Goal: Transaction & Acquisition: Book appointment/travel/reservation

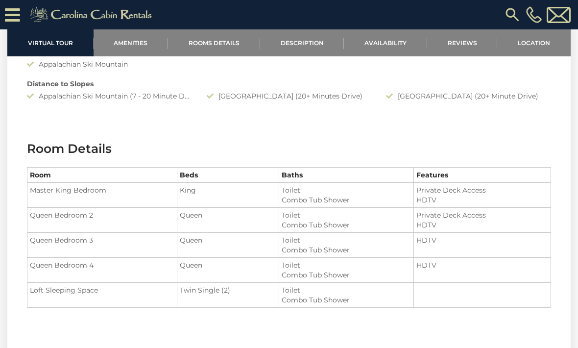
scroll to position [937, 0]
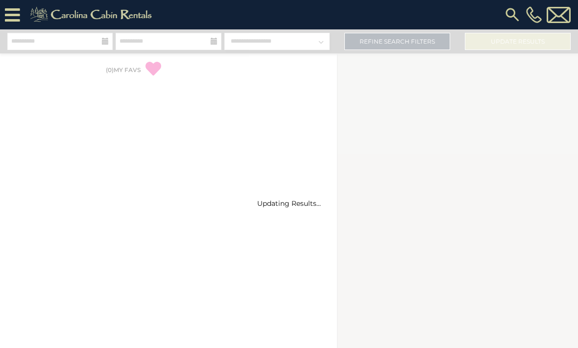
select select "*"
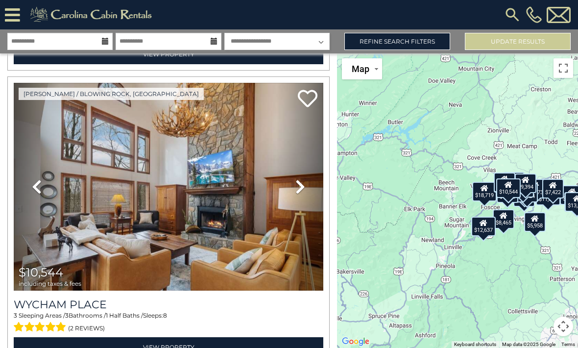
scroll to position [5284, 0]
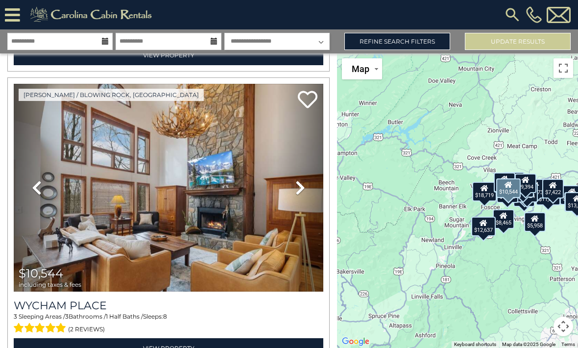
click at [102, 206] on img at bounding box center [169, 188] width 310 height 208
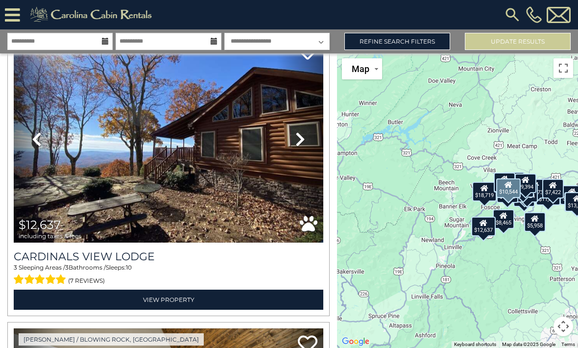
scroll to position [5627, 0]
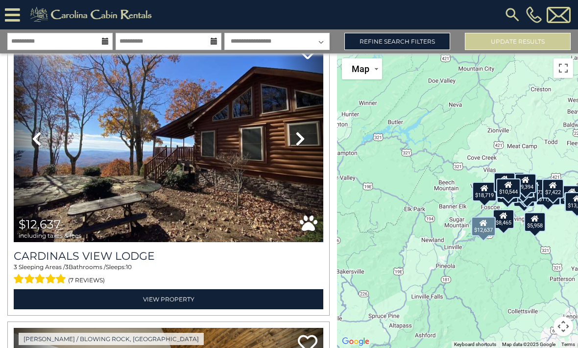
click at [96, 197] on img at bounding box center [169, 139] width 310 height 208
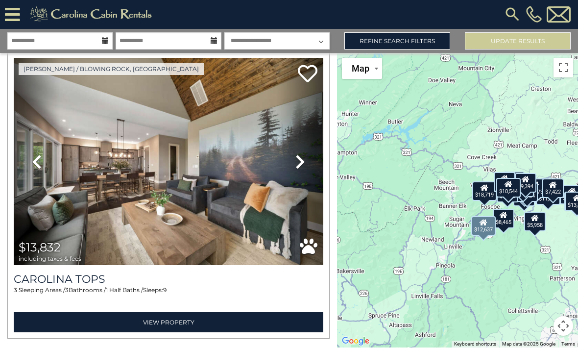
scroll to position [5896, 0]
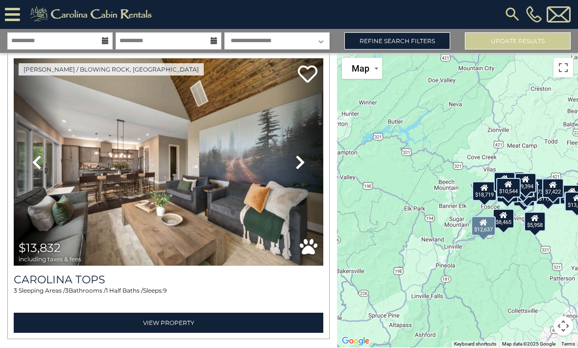
click at [120, 172] on img at bounding box center [169, 163] width 310 height 208
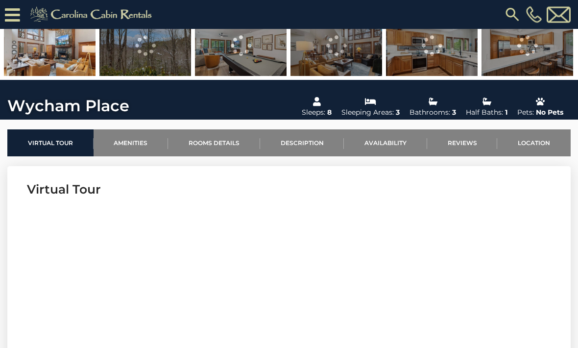
scroll to position [240, 0]
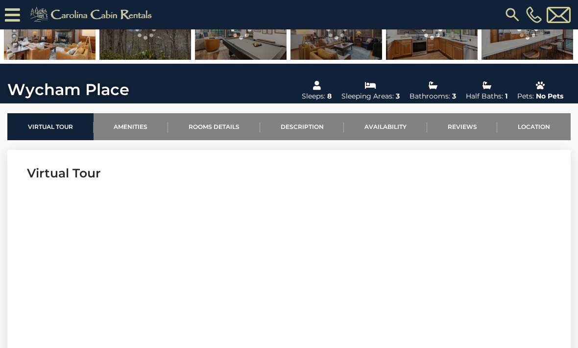
click at [542, 126] on link "Location" at bounding box center [535, 126] width 74 height 27
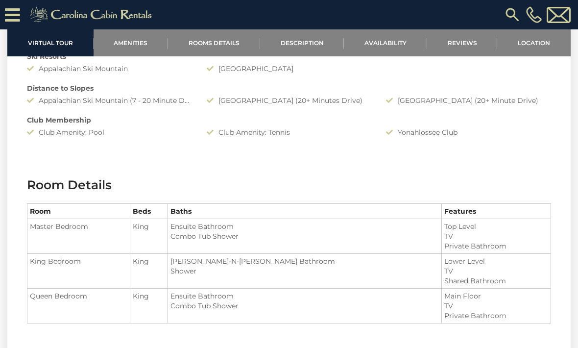
scroll to position [992, 0]
click at [220, 39] on link "Rooms Details" at bounding box center [214, 42] width 92 height 27
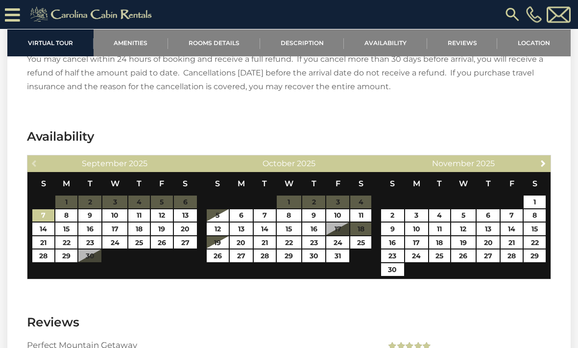
scroll to position [1953, 0]
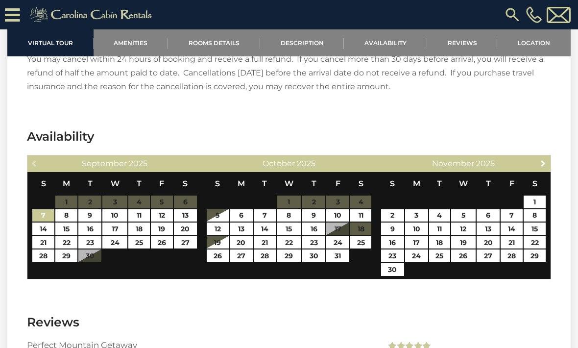
click at [538, 157] on link "Next" at bounding box center [544, 163] width 12 height 12
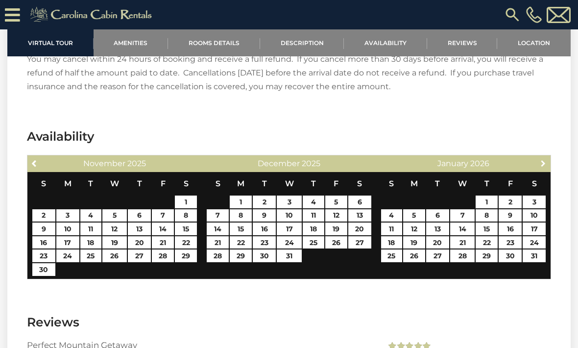
click at [542, 157] on link "Next" at bounding box center [544, 163] width 12 height 12
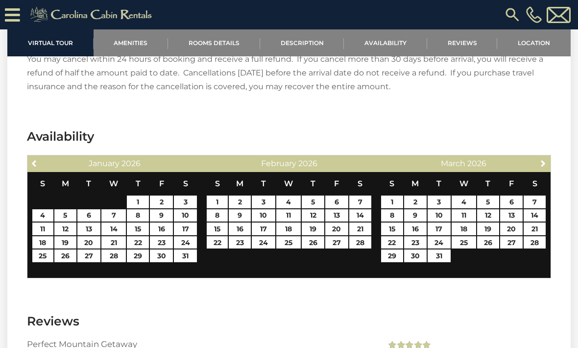
click at [539, 157] on link "Next" at bounding box center [544, 163] width 12 height 12
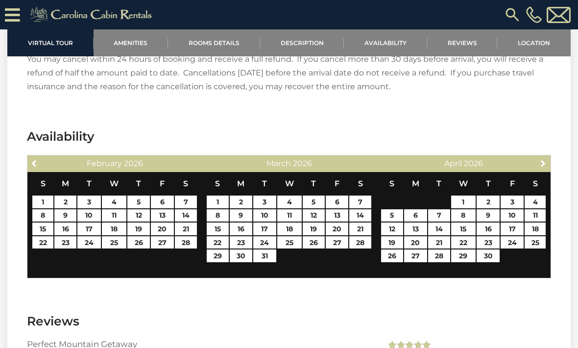
click at [542, 159] on span "Next" at bounding box center [544, 163] width 8 height 8
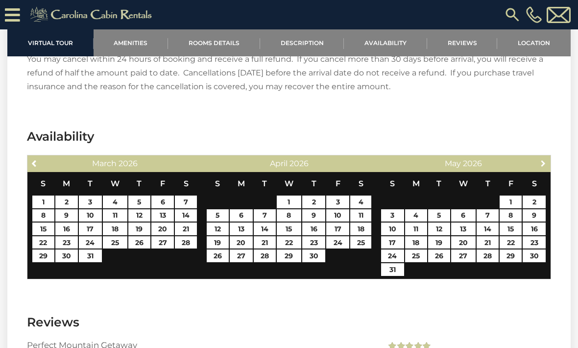
click at [542, 159] on span "Next" at bounding box center [544, 163] width 8 height 8
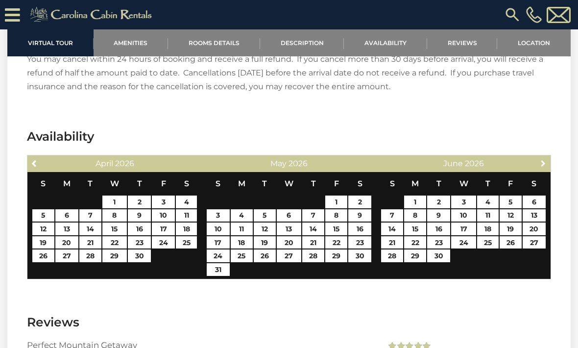
click at [545, 159] on span "Next" at bounding box center [544, 163] width 8 height 8
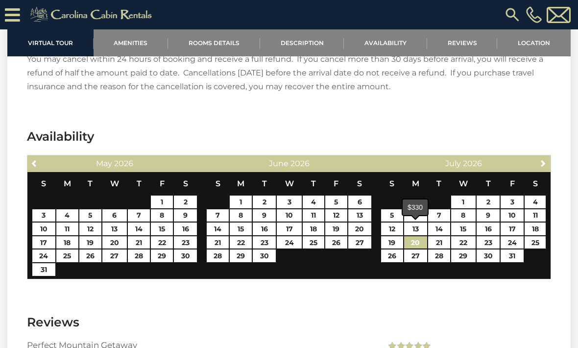
click at [412, 236] on link "20" at bounding box center [415, 242] width 23 height 13
type input "**********"
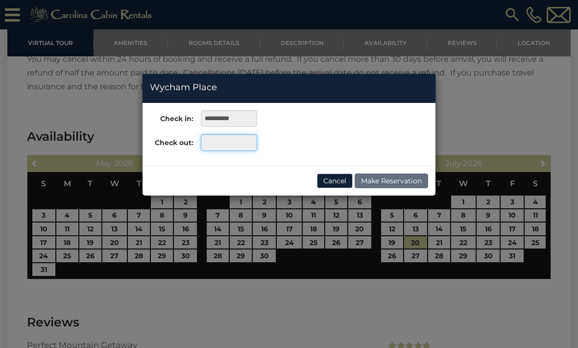
click at [224, 144] on input "text" at bounding box center [229, 142] width 56 height 17
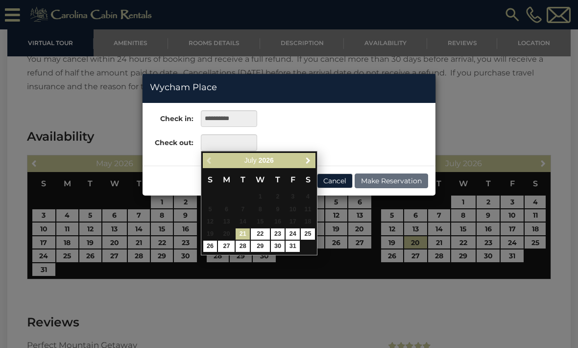
click at [308, 161] on span "Next" at bounding box center [308, 160] width 8 height 8
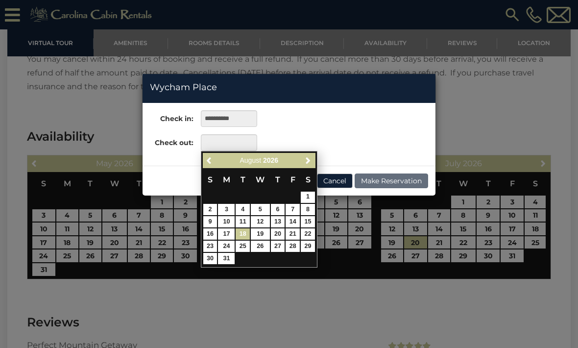
click at [242, 235] on link "18" at bounding box center [243, 233] width 14 height 11
type input "**********"
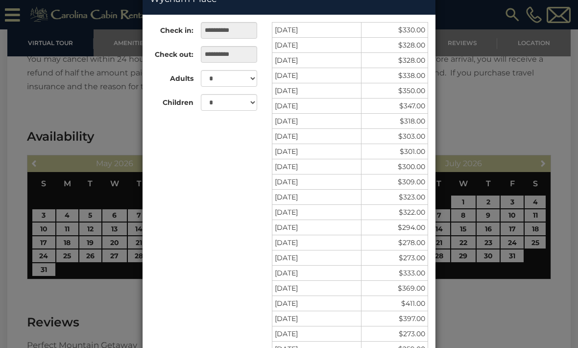
scroll to position [88, 0]
click at [100, 303] on div "**********" at bounding box center [289, 174] width 578 height 348
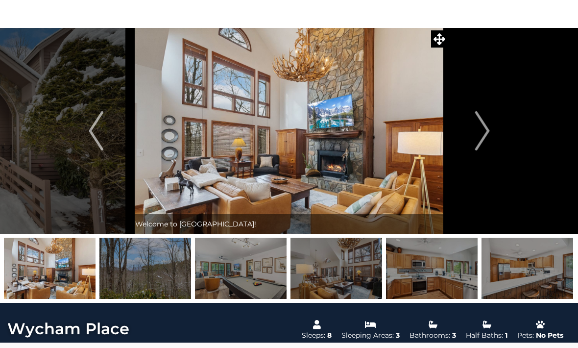
scroll to position [0, 0]
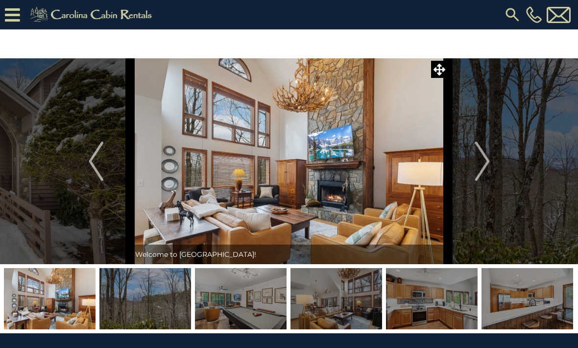
click at [212, 172] on img at bounding box center [289, 161] width 318 height 206
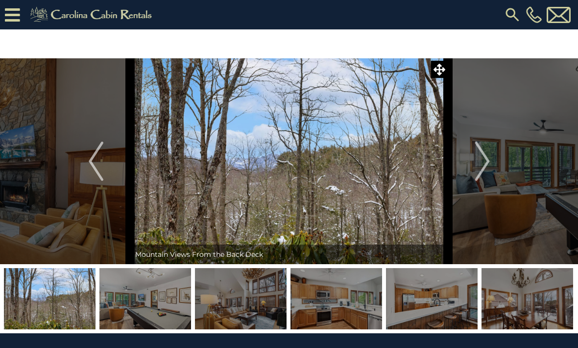
click at [491, 161] on button "Next" at bounding box center [483, 161] width 69 height 206
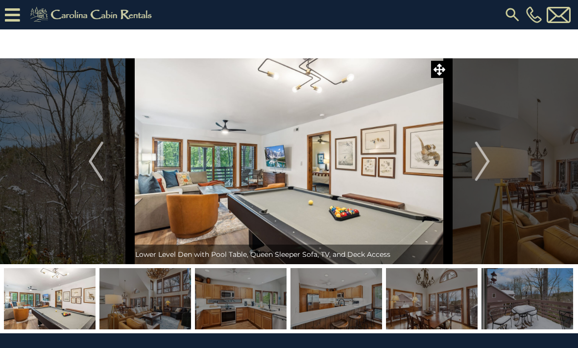
click at [487, 161] on img "Next" at bounding box center [482, 161] width 15 height 39
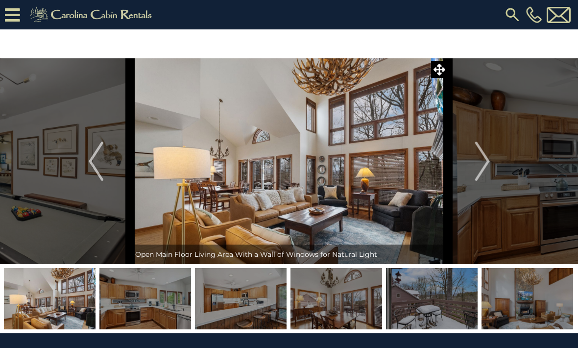
click at [492, 165] on button "Next" at bounding box center [483, 161] width 69 height 206
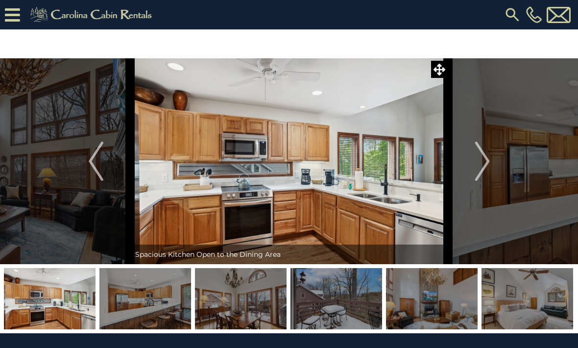
click at [490, 162] on img "Next" at bounding box center [482, 161] width 15 height 39
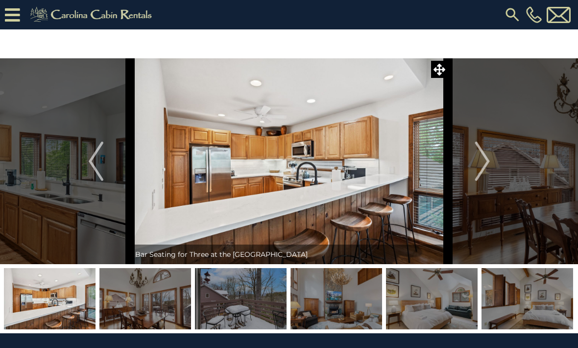
click at [490, 162] on img "Next" at bounding box center [482, 161] width 15 height 39
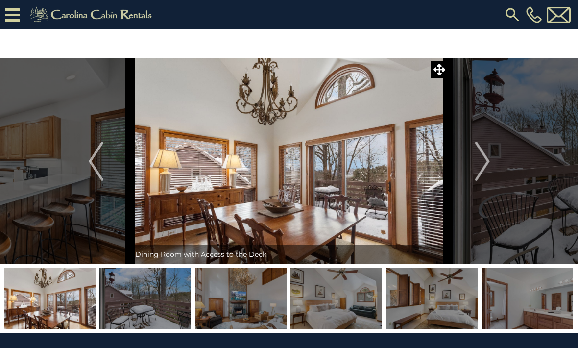
click at [489, 161] on img "Next" at bounding box center [482, 161] width 15 height 39
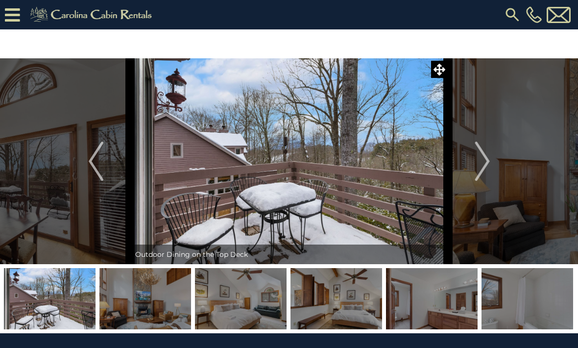
click at [488, 162] on img "Next" at bounding box center [482, 161] width 15 height 39
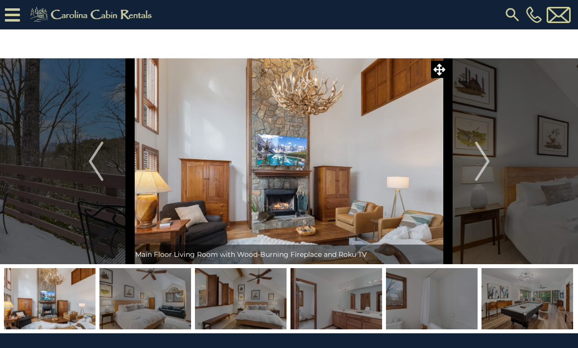
click at [487, 161] on img "Next" at bounding box center [482, 161] width 15 height 39
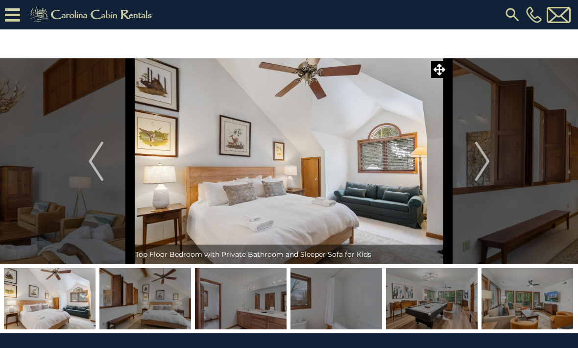
click at [493, 159] on button "Next" at bounding box center [483, 161] width 69 height 206
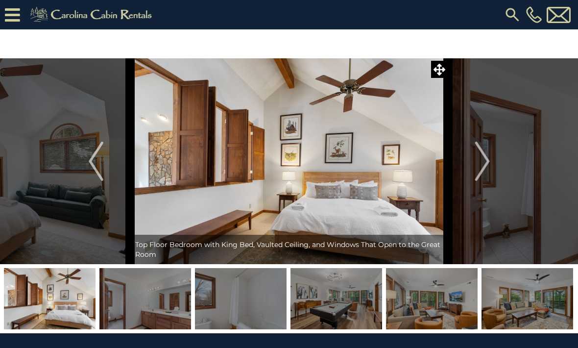
click at [493, 160] on button "Next" at bounding box center [483, 161] width 69 height 206
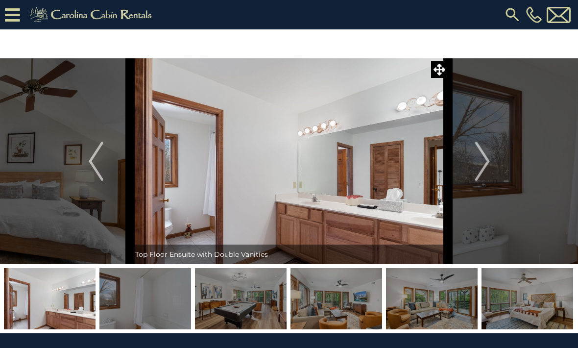
click at [487, 165] on img "Next" at bounding box center [482, 161] width 15 height 39
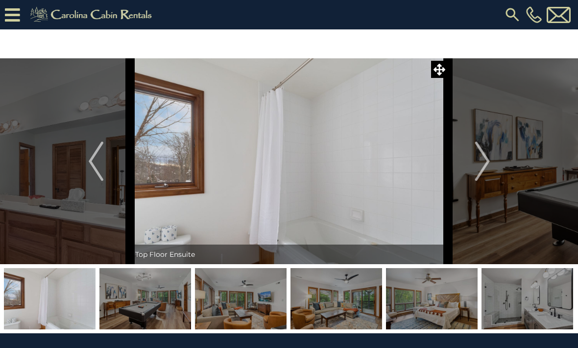
click at [491, 161] on button "Next" at bounding box center [483, 161] width 69 height 206
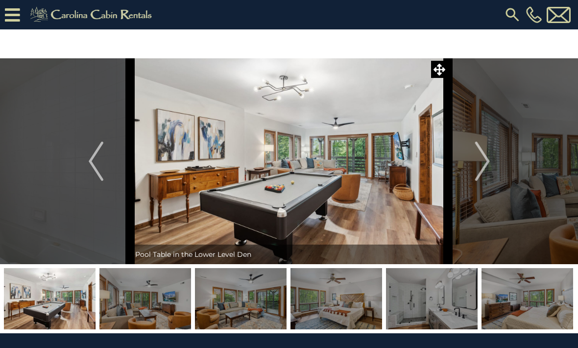
click at [495, 157] on button "Next" at bounding box center [483, 161] width 69 height 206
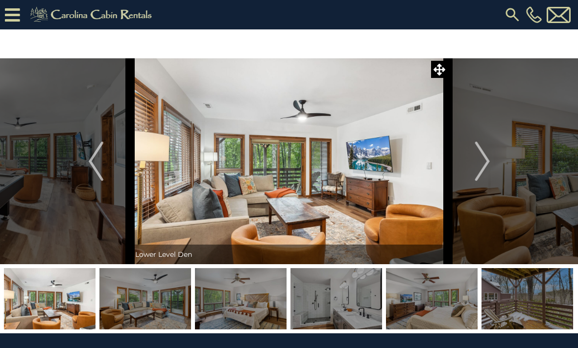
click at [491, 161] on button "Next" at bounding box center [483, 161] width 69 height 206
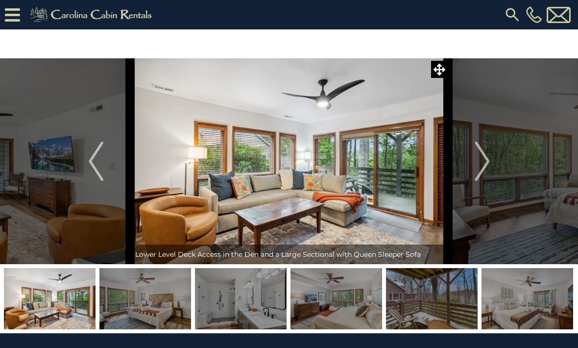
click at [489, 160] on img "Next" at bounding box center [482, 161] width 15 height 39
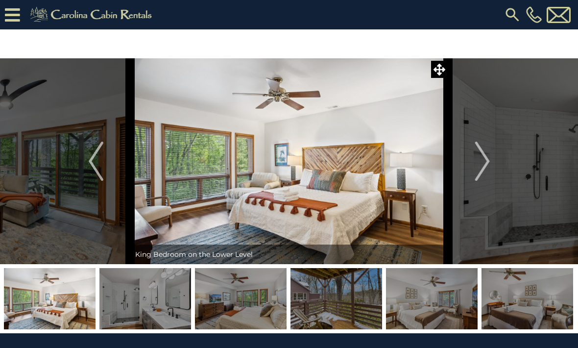
click at [496, 160] on button "Next" at bounding box center [483, 161] width 69 height 206
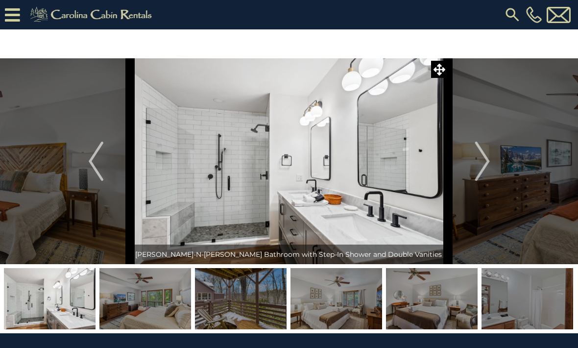
click at [488, 162] on img "Next" at bounding box center [482, 161] width 15 height 39
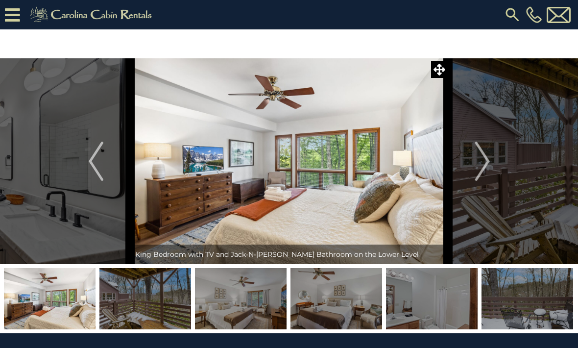
click at [490, 161] on img "Next" at bounding box center [482, 161] width 15 height 39
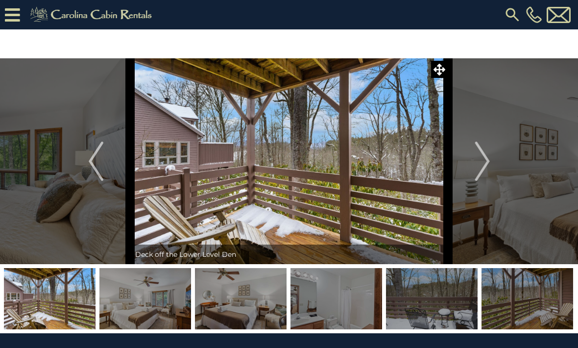
click at [488, 162] on img "Next" at bounding box center [482, 161] width 15 height 39
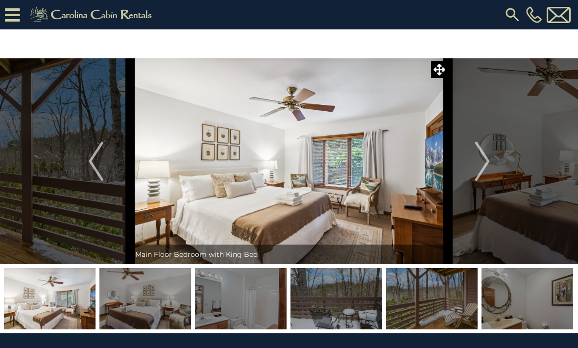
click at [487, 164] on img "Next" at bounding box center [482, 161] width 15 height 39
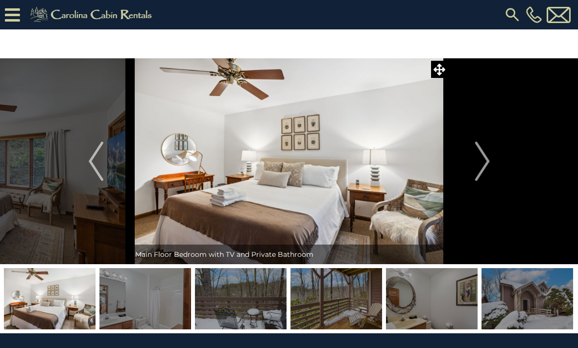
click at [495, 159] on button "Next" at bounding box center [483, 161] width 69 height 206
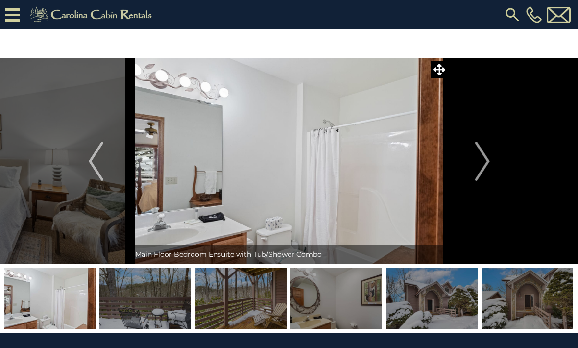
click at [494, 158] on button "Next" at bounding box center [483, 161] width 69 height 206
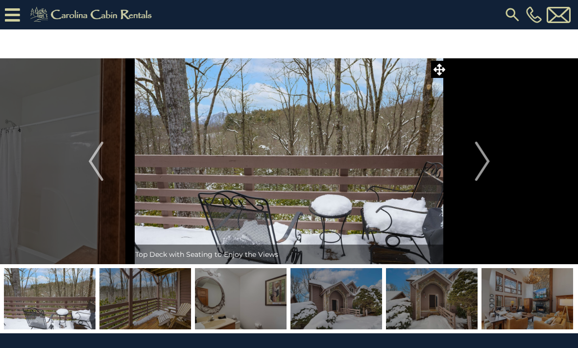
click at [495, 158] on button "Next" at bounding box center [483, 161] width 69 height 206
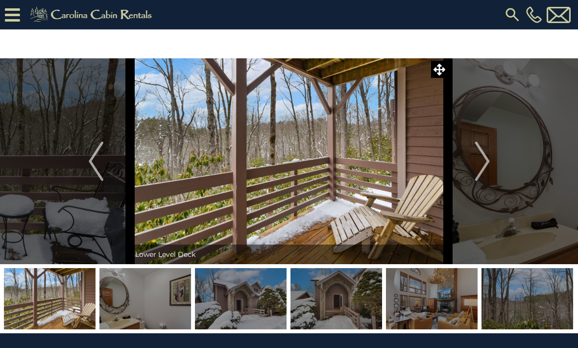
click at [491, 162] on button "Next" at bounding box center [483, 161] width 69 height 206
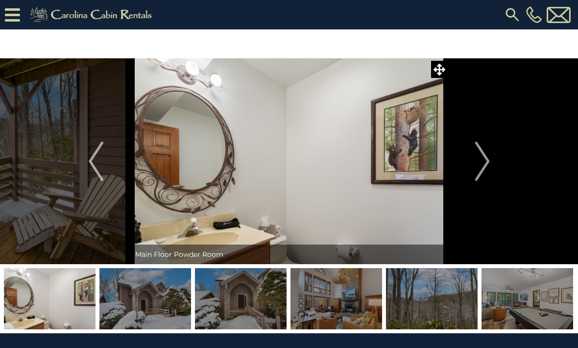
click at [490, 159] on img "Next" at bounding box center [482, 161] width 15 height 39
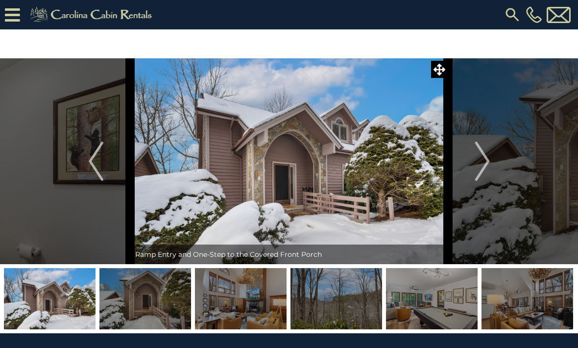
click at [486, 158] on img "Next" at bounding box center [482, 161] width 15 height 39
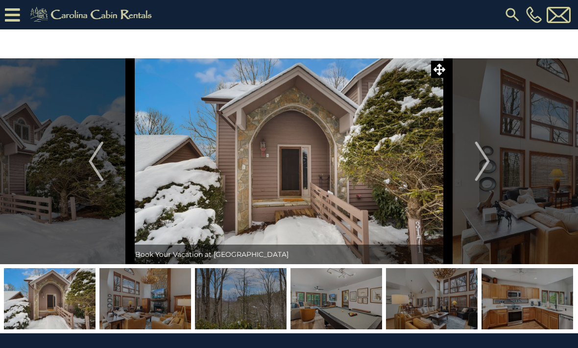
click at [493, 164] on button "Next" at bounding box center [483, 161] width 69 height 206
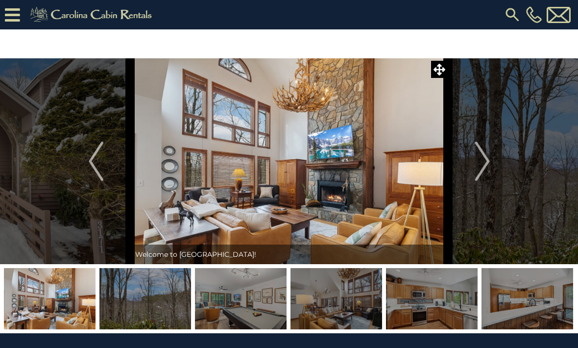
click at [485, 164] on img "Next" at bounding box center [482, 161] width 15 height 39
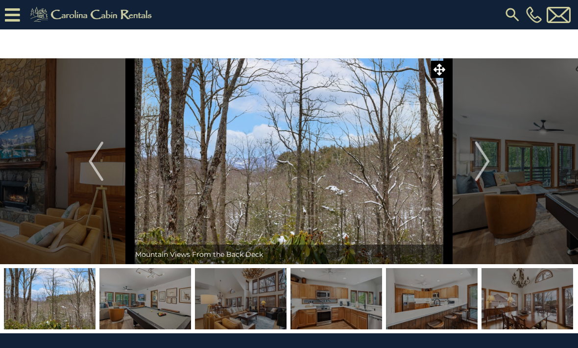
click at [490, 160] on img "Next" at bounding box center [482, 161] width 15 height 39
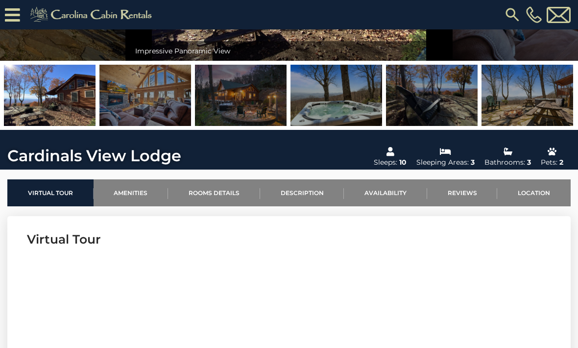
scroll to position [185, 0]
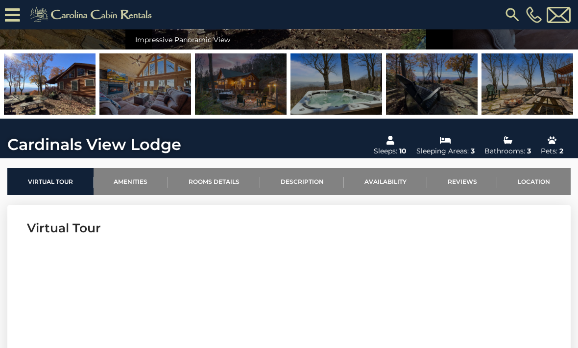
click at [540, 181] on link "Location" at bounding box center [535, 181] width 74 height 27
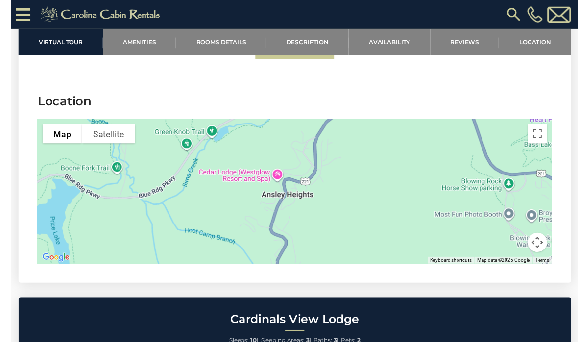
scroll to position [2287, 0]
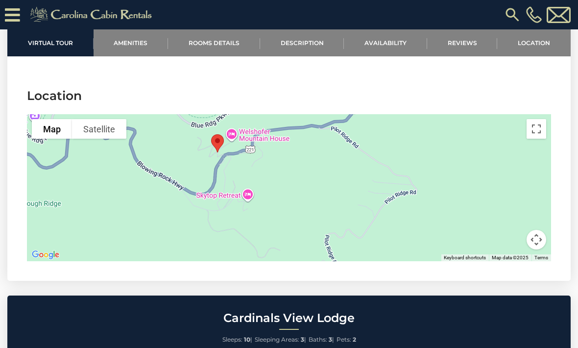
click at [213, 39] on link "Rooms Details" at bounding box center [214, 42] width 92 height 27
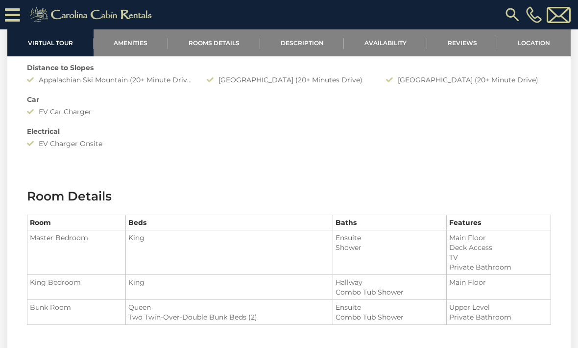
scroll to position [984, 0]
click at [295, 44] on link "Description" at bounding box center [302, 42] width 84 height 27
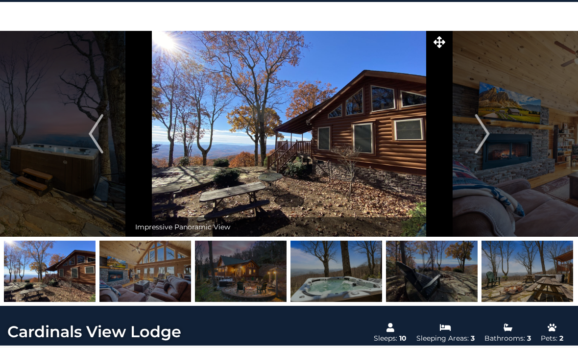
scroll to position [0, 0]
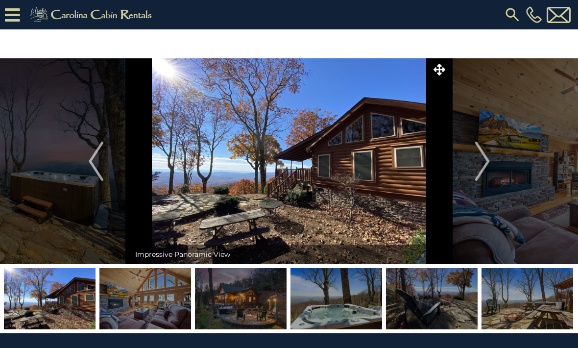
click at [485, 157] on img "Next" at bounding box center [482, 161] width 15 height 39
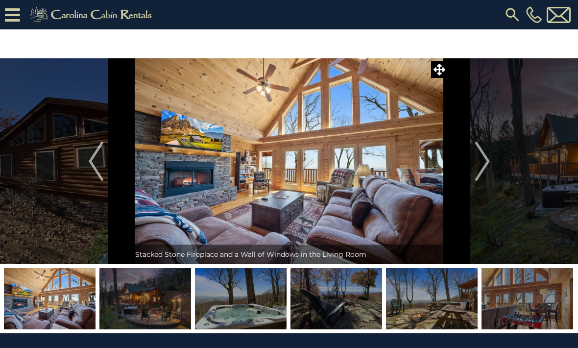
click at [490, 161] on img "Next" at bounding box center [482, 161] width 15 height 39
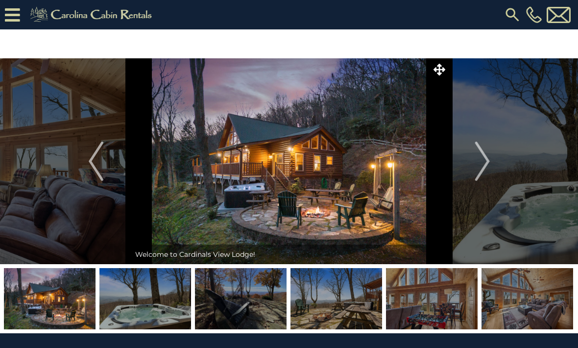
click at [487, 158] on img "Next" at bounding box center [482, 161] width 15 height 39
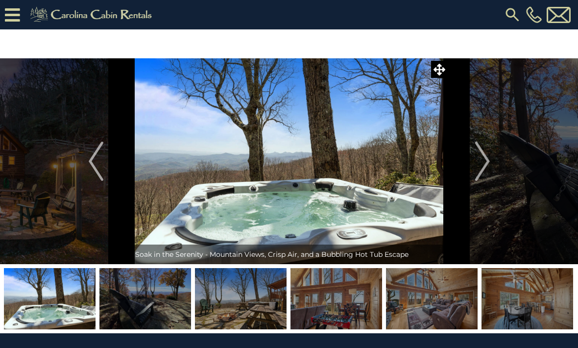
click at [485, 160] on img "Next" at bounding box center [482, 161] width 15 height 39
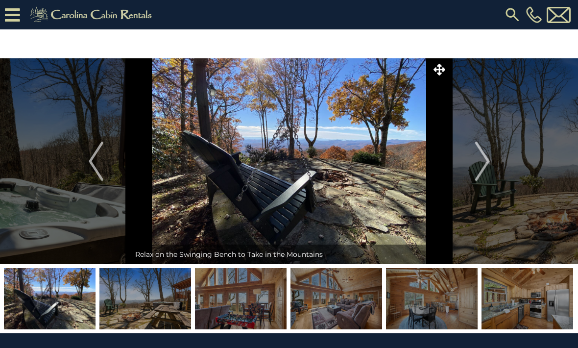
click at [489, 160] on img "Next" at bounding box center [482, 161] width 15 height 39
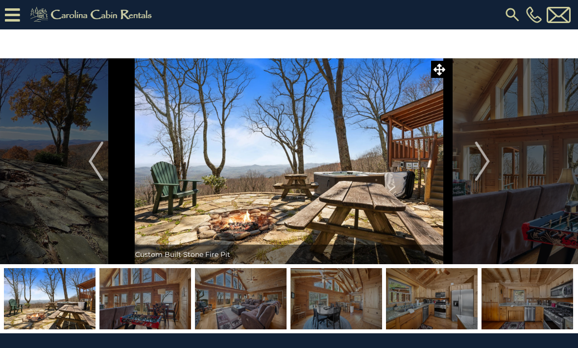
click at [487, 161] on img "Next" at bounding box center [482, 161] width 15 height 39
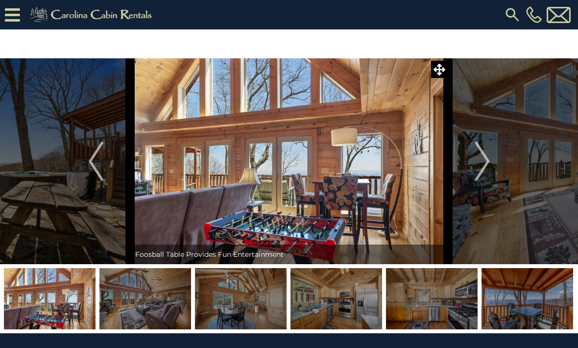
click at [492, 157] on button "Next" at bounding box center [483, 161] width 69 height 206
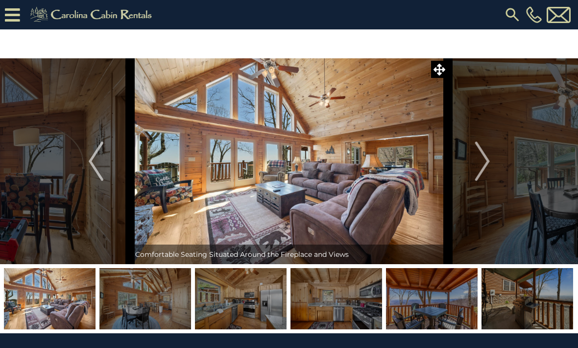
click at [491, 158] on button "Next" at bounding box center [483, 161] width 69 height 206
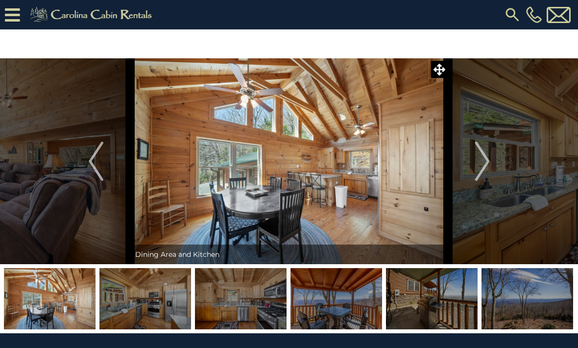
click at [493, 158] on button "Next" at bounding box center [483, 161] width 69 height 206
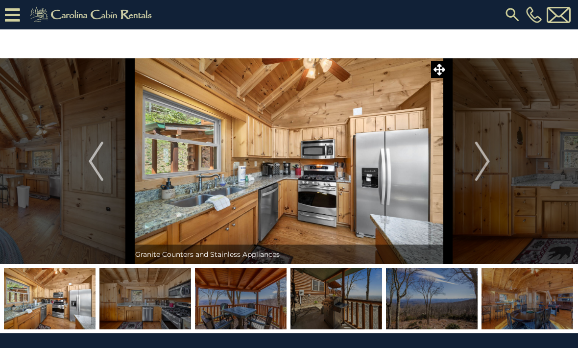
click at [491, 160] on button "Next" at bounding box center [483, 161] width 69 height 206
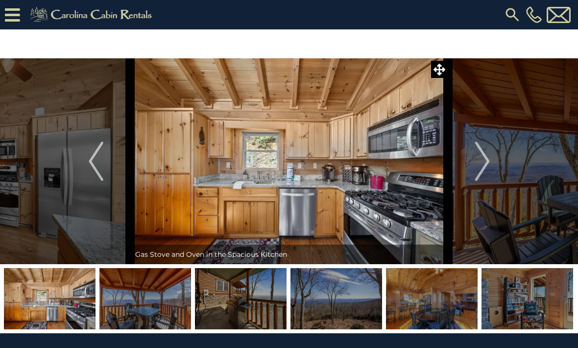
click at [490, 162] on img "Next" at bounding box center [482, 161] width 15 height 39
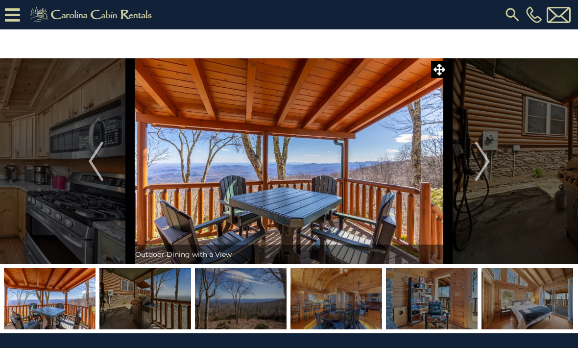
click at [488, 163] on img "Next" at bounding box center [482, 161] width 15 height 39
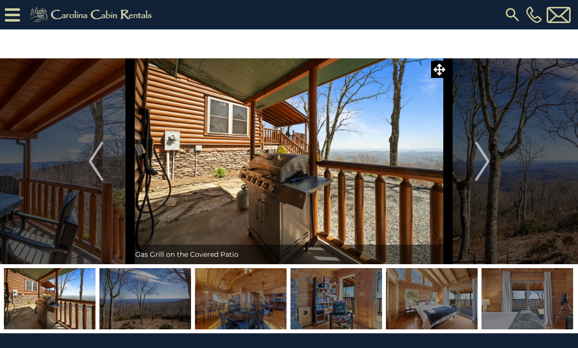
click at [491, 161] on button "Next" at bounding box center [483, 161] width 69 height 206
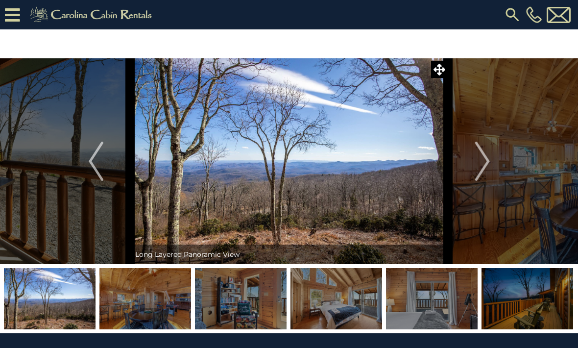
click at [493, 161] on button "Next" at bounding box center [483, 161] width 69 height 206
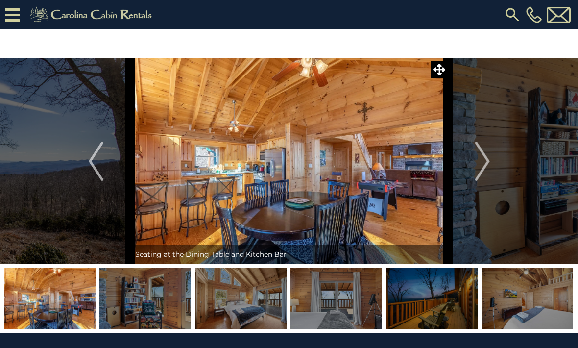
click at [490, 159] on img "Next" at bounding box center [482, 161] width 15 height 39
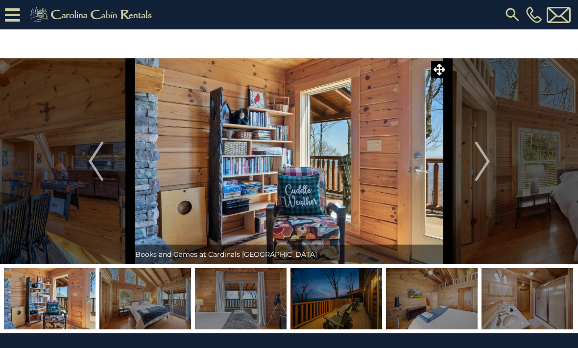
click at [490, 159] on img "Next" at bounding box center [482, 161] width 15 height 39
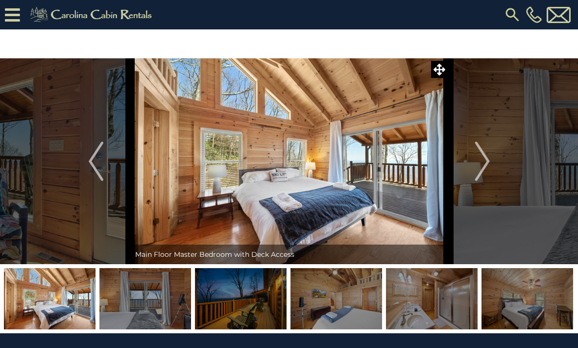
click at [493, 159] on button "Next" at bounding box center [483, 161] width 69 height 206
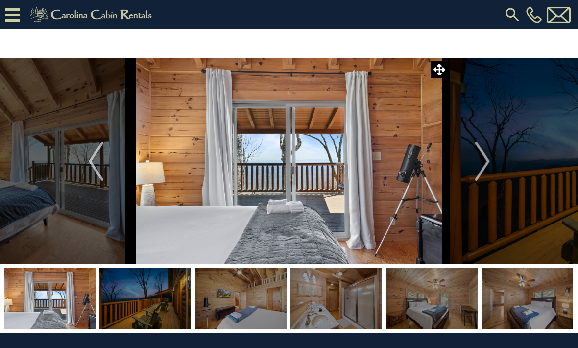
click at [487, 161] on img "Next" at bounding box center [482, 161] width 15 height 39
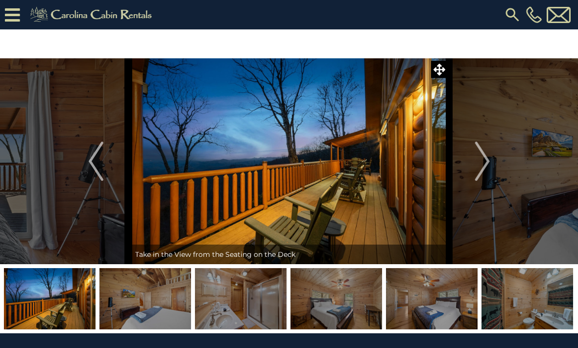
click at [488, 162] on img "Next" at bounding box center [482, 161] width 15 height 39
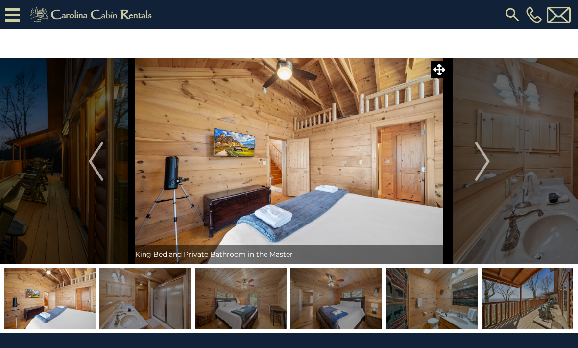
click at [486, 164] on img "Next" at bounding box center [482, 161] width 15 height 39
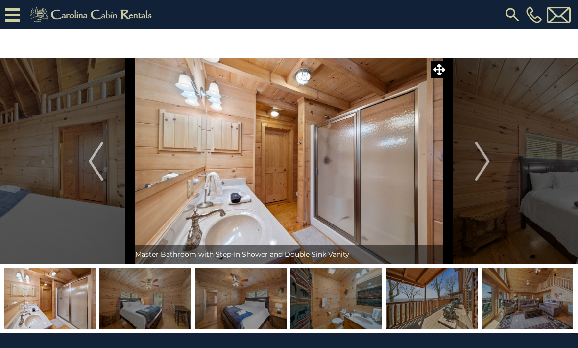
click at [489, 160] on img "Next" at bounding box center [482, 161] width 15 height 39
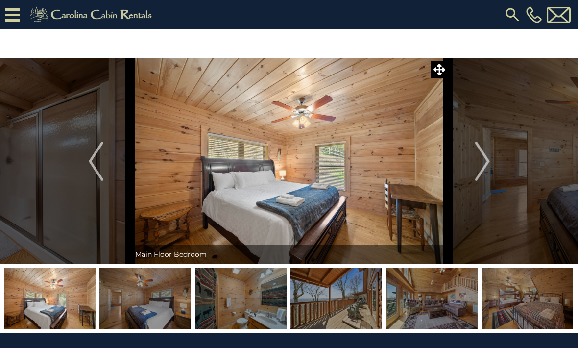
click at [494, 161] on button "Next" at bounding box center [483, 161] width 69 height 206
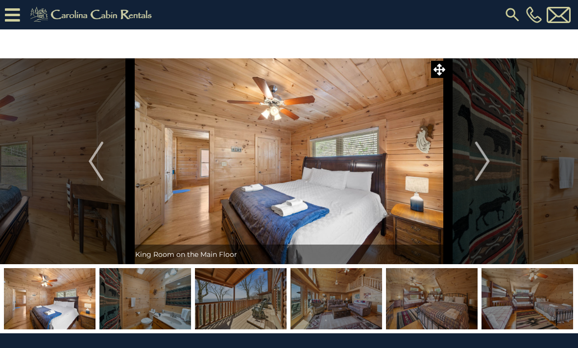
click at [489, 162] on img "Next" at bounding box center [482, 161] width 15 height 39
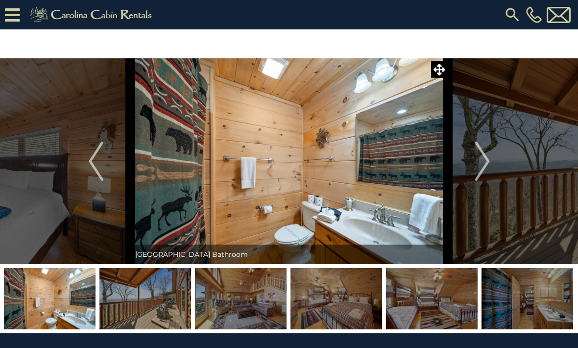
click at [490, 164] on img "Next" at bounding box center [482, 161] width 15 height 39
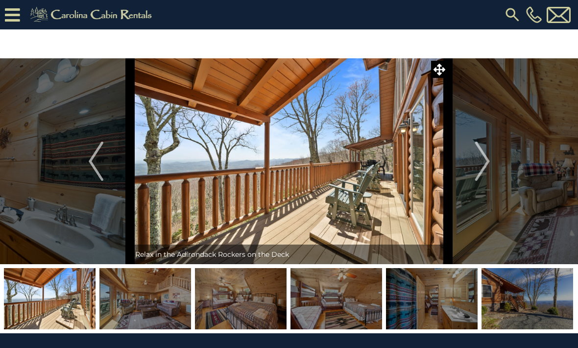
click at [493, 162] on button "Next" at bounding box center [483, 161] width 69 height 206
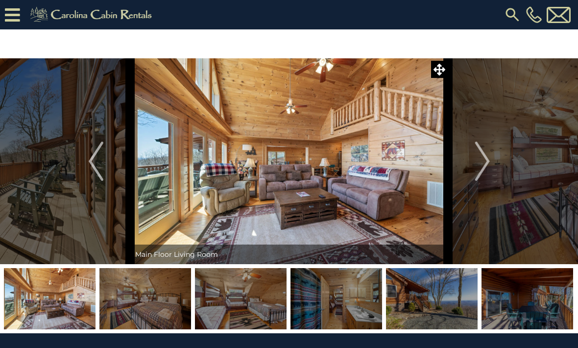
click at [491, 161] on button "Next" at bounding box center [483, 161] width 69 height 206
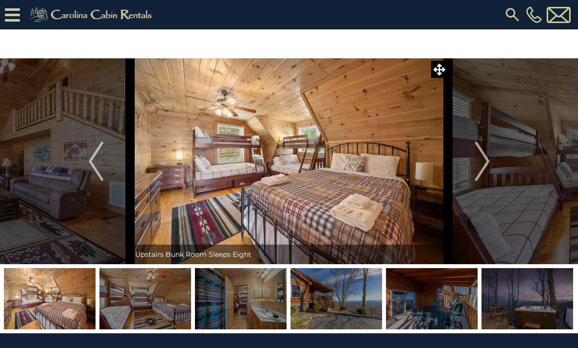
click at [493, 159] on button "Next" at bounding box center [483, 161] width 69 height 206
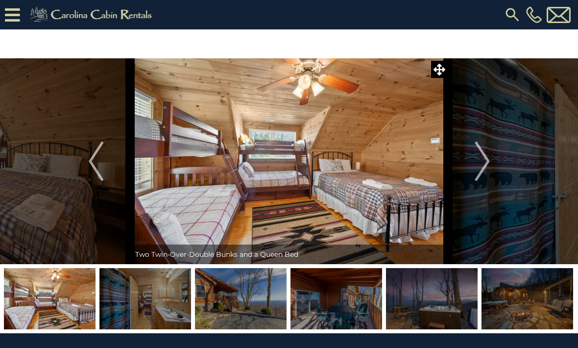
click at [486, 163] on img "Next" at bounding box center [482, 161] width 15 height 39
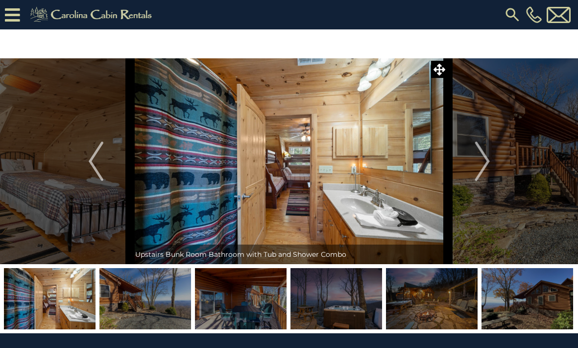
click at [487, 161] on img "Next" at bounding box center [482, 161] width 15 height 39
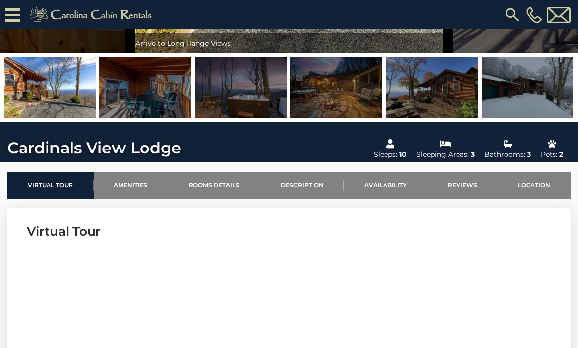
click at [199, 181] on link "Rooms Details" at bounding box center [214, 185] width 92 height 27
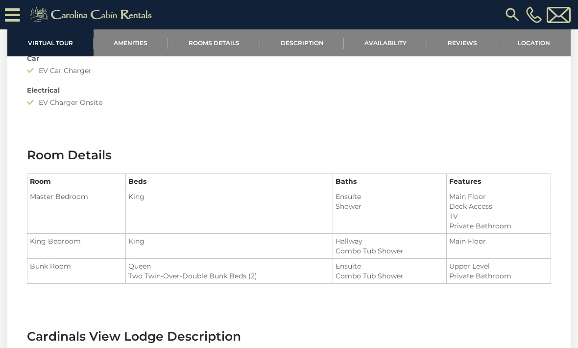
scroll to position [1084, 0]
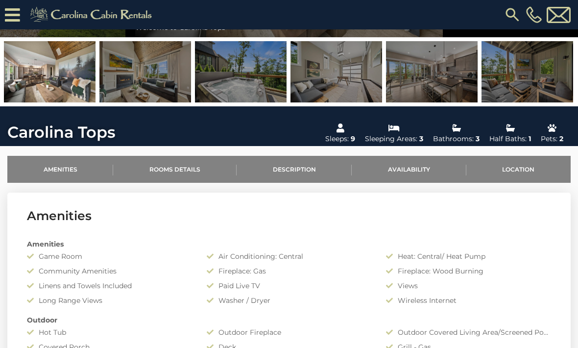
scroll to position [246, 0]
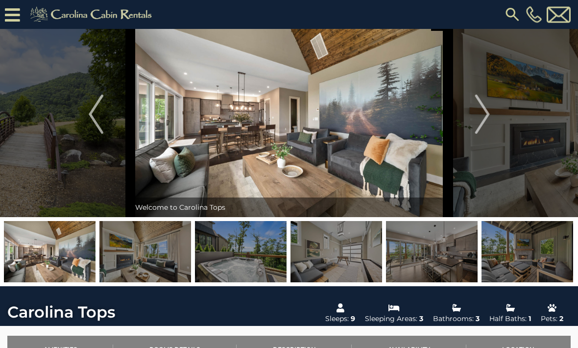
scroll to position [0, 0]
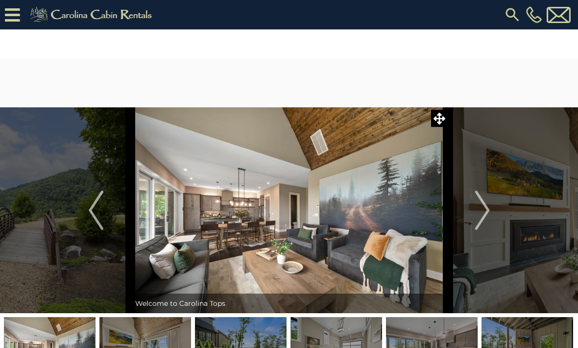
click at [489, 212] on img "Next" at bounding box center [482, 210] width 15 height 39
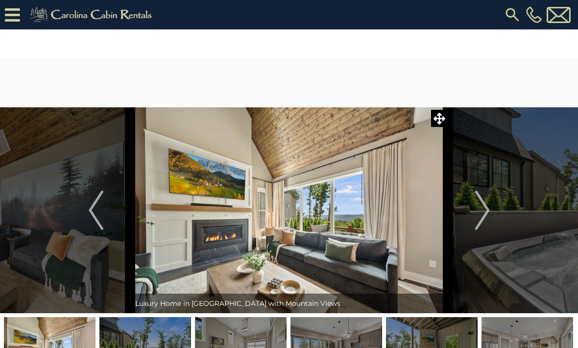
click at [488, 208] on img "Next" at bounding box center [482, 210] width 15 height 39
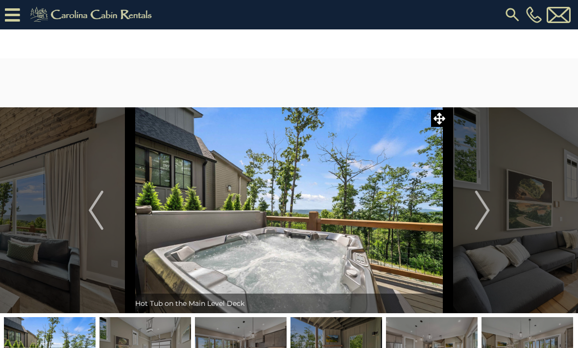
click at [489, 214] on img "Next" at bounding box center [482, 210] width 15 height 39
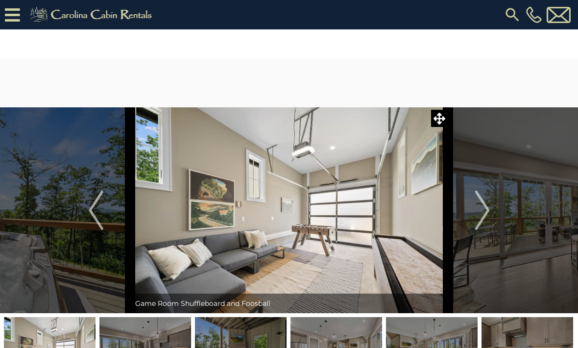
click at [493, 212] on button "Next" at bounding box center [483, 210] width 69 height 206
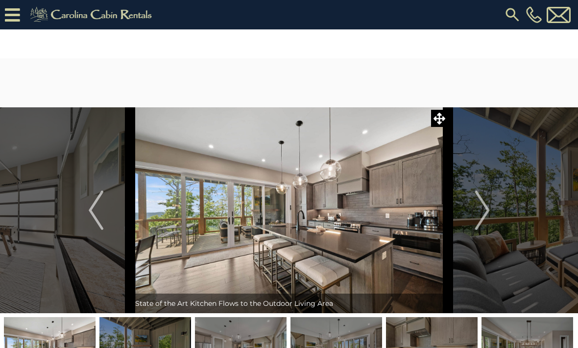
click at [494, 210] on button "Next" at bounding box center [483, 210] width 69 height 206
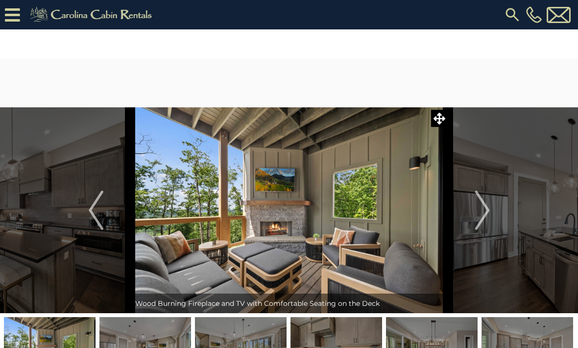
click at [486, 216] on img "Next" at bounding box center [482, 210] width 15 height 39
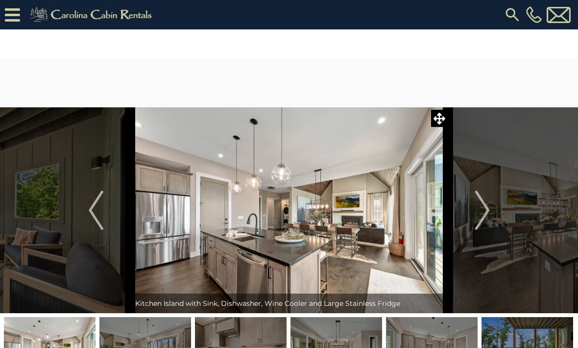
click at [493, 212] on button "Next" at bounding box center [483, 210] width 69 height 206
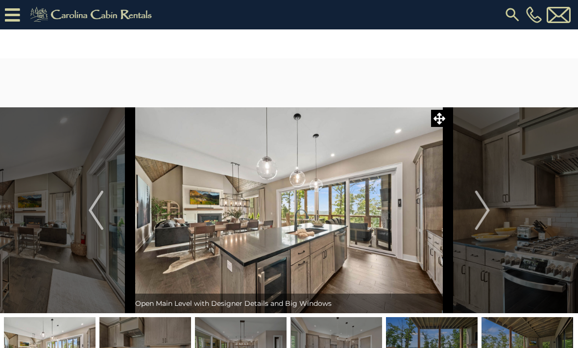
click at [489, 216] on img "Next" at bounding box center [482, 210] width 15 height 39
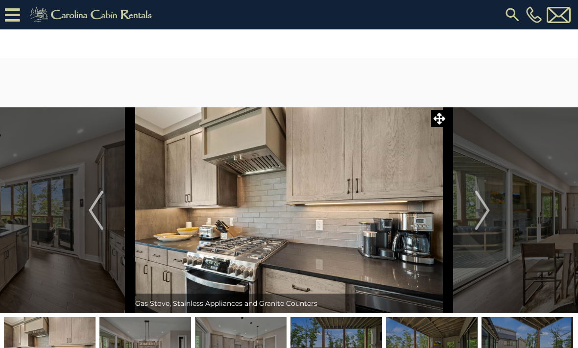
click at [495, 210] on button "Next" at bounding box center [483, 210] width 69 height 206
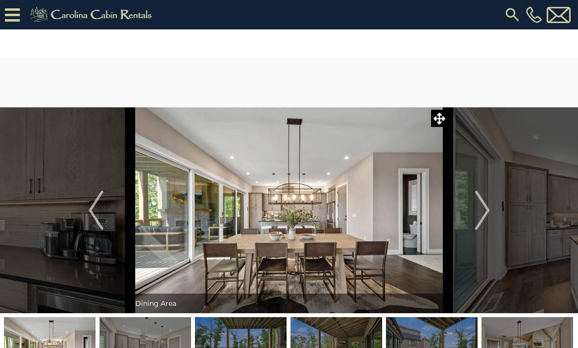
click at [493, 213] on button "Next" at bounding box center [483, 210] width 69 height 206
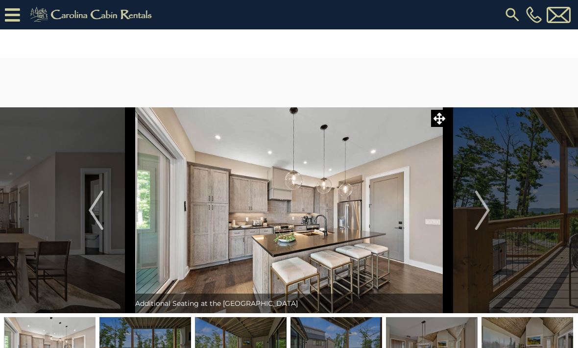
click at [494, 216] on button "Next" at bounding box center [483, 210] width 69 height 206
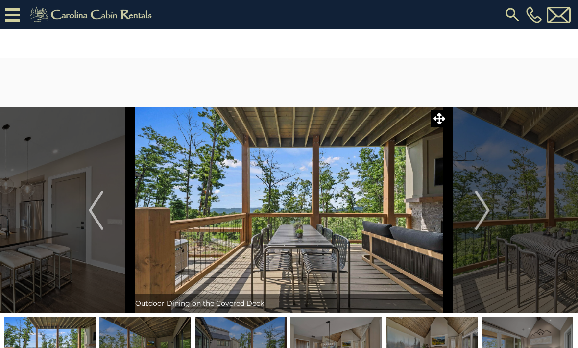
click at [491, 213] on button "Next" at bounding box center [483, 210] width 69 height 206
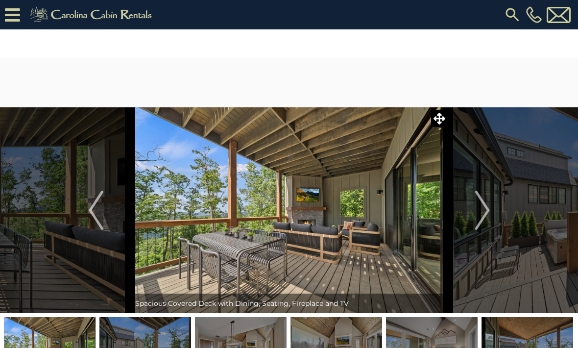
click at [490, 213] on img "Next" at bounding box center [482, 210] width 15 height 39
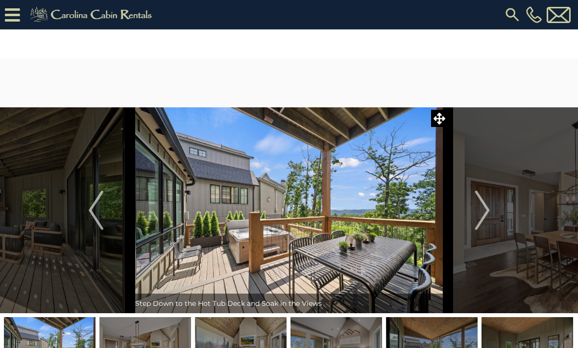
click at [492, 212] on button "Next" at bounding box center [483, 210] width 69 height 206
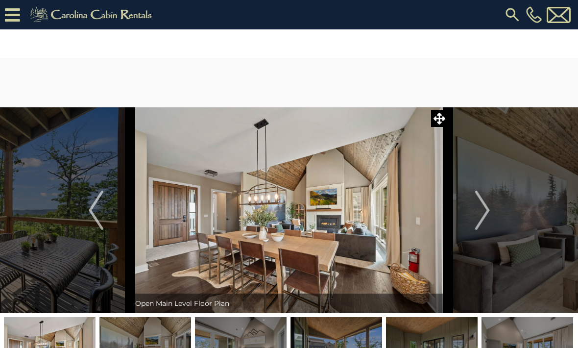
click at [491, 214] on button "Next" at bounding box center [483, 210] width 69 height 206
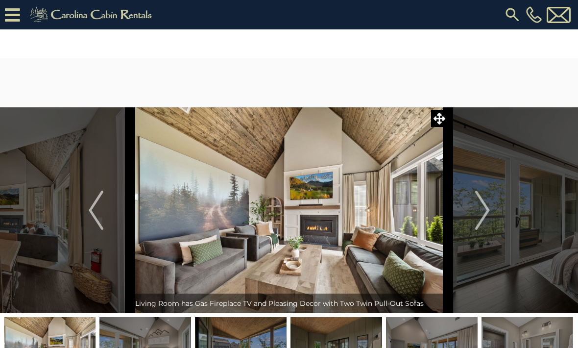
click at [495, 214] on button "Next" at bounding box center [483, 210] width 69 height 206
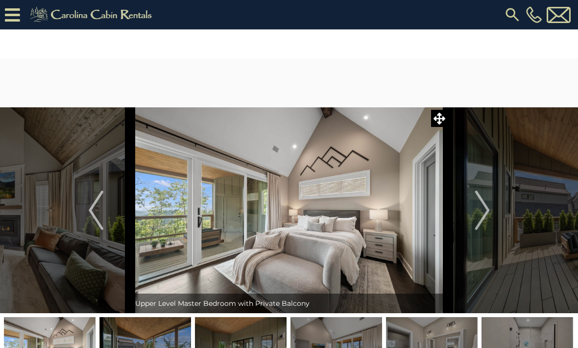
click at [491, 212] on button "Next" at bounding box center [483, 210] width 69 height 206
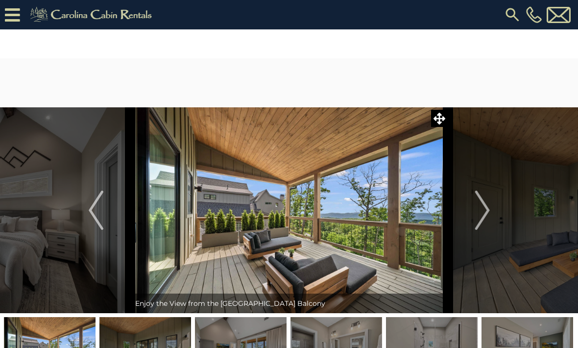
click at [489, 214] on img "Next" at bounding box center [482, 210] width 15 height 39
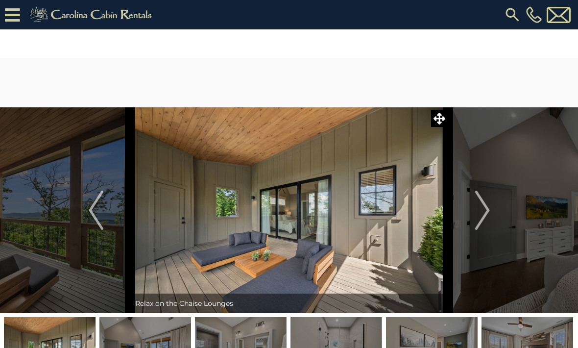
click at [486, 215] on img "Next" at bounding box center [482, 210] width 15 height 39
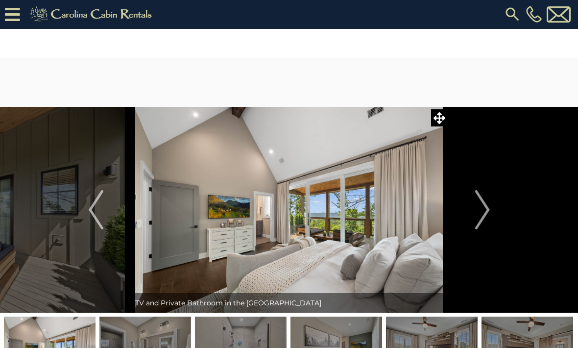
scroll to position [1, 0]
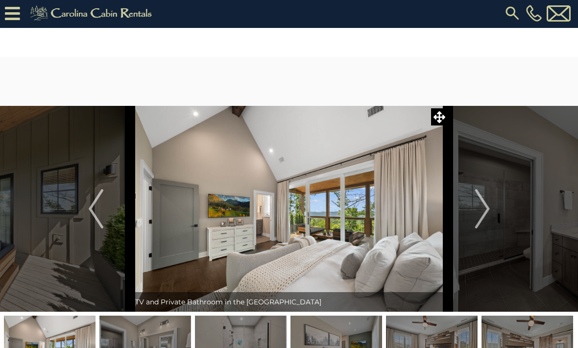
click at [490, 209] on img "Next" at bounding box center [482, 208] width 15 height 39
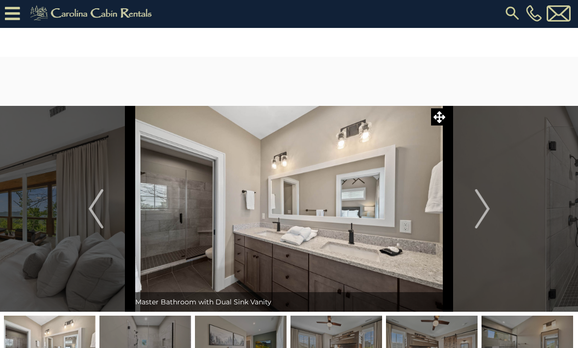
click at [488, 209] on img "Next" at bounding box center [482, 208] width 15 height 39
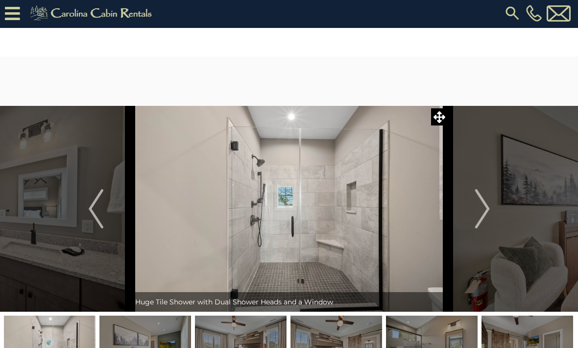
click at [491, 211] on button "Next" at bounding box center [483, 209] width 69 height 206
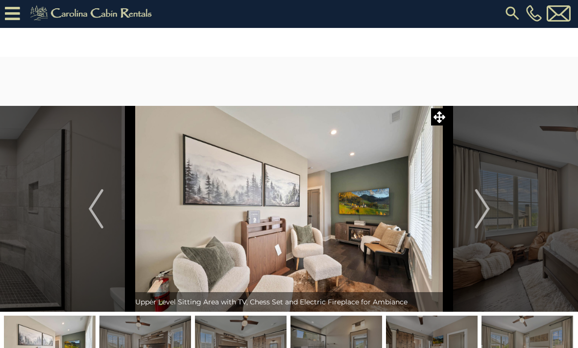
click at [489, 212] on img "Next" at bounding box center [482, 208] width 15 height 39
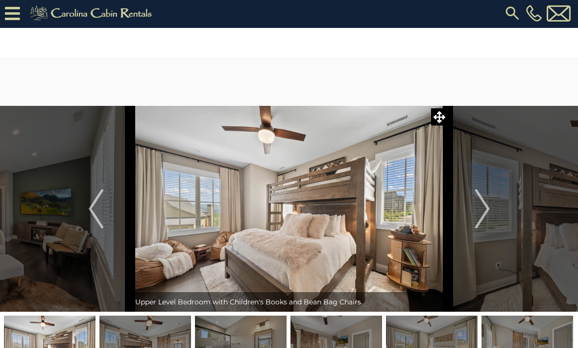
click at [492, 211] on button "Next" at bounding box center [483, 209] width 69 height 206
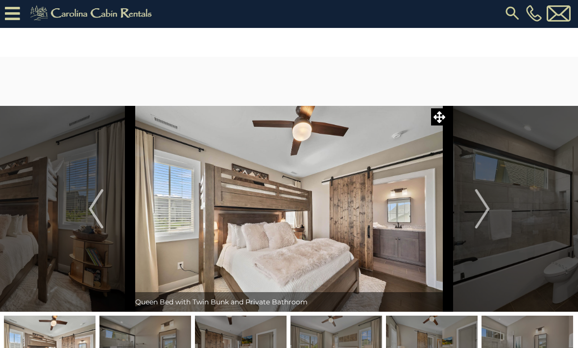
click at [491, 211] on button "Next" at bounding box center [483, 209] width 69 height 206
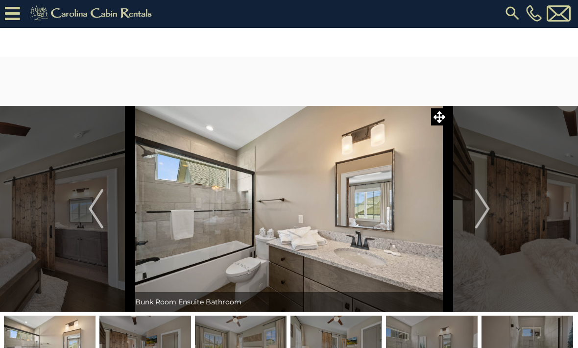
click at [492, 206] on button "Next" at bounding box center [483, 209] width 69 height 206
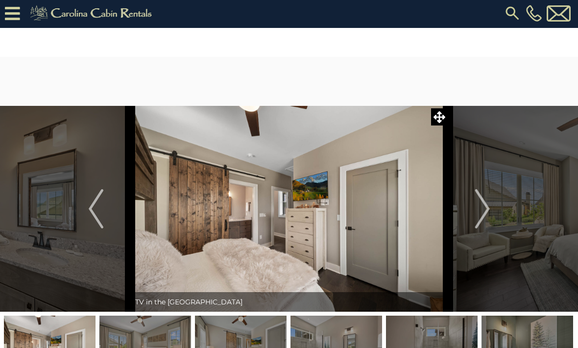
click at [494, 208] on button "Next" at bounding box center [483, 209] width 69 height 206
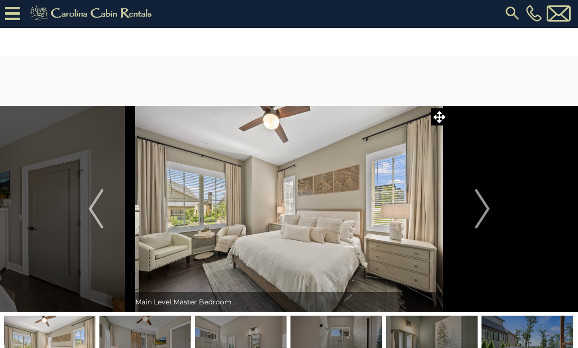
click at [495, 208] on button "Next" at bounding box center [483, 209] width 69 height 206
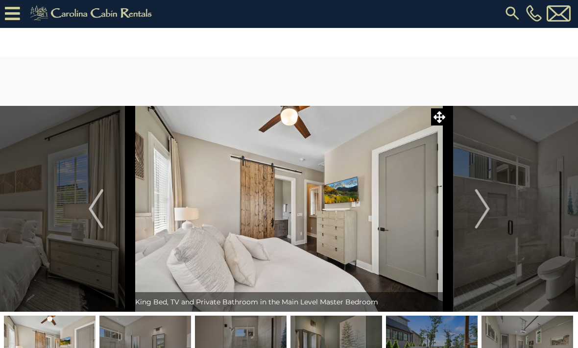
click at [496, 211] on button "Next" at bounding box center [483, 209] width 69 height 206
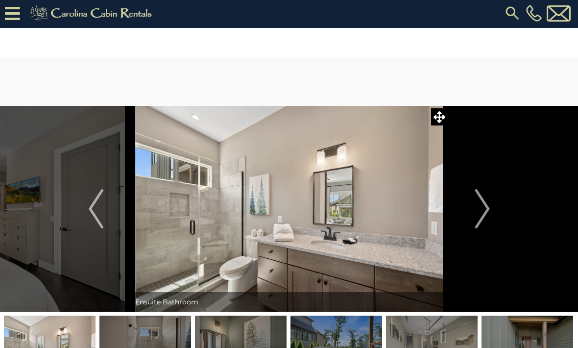
click at [493, 212] on button "Next" at bounding box center [483, 209] width 69 height 206
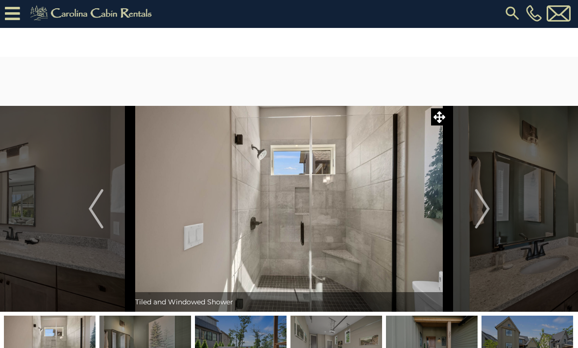
click at [494, 211] on button "Next" at bounding box center [483, 209] width 69 height 206
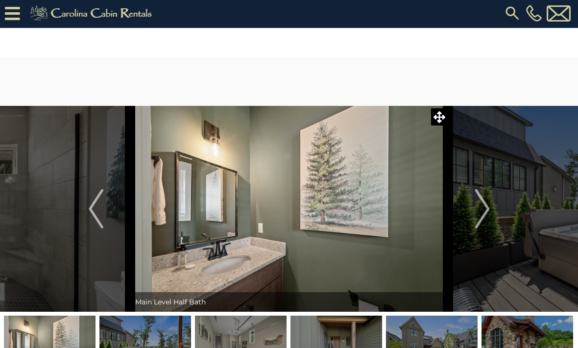
click at [500, 213] on button "Next" at bounding box center [483, 209] width 69 height 206
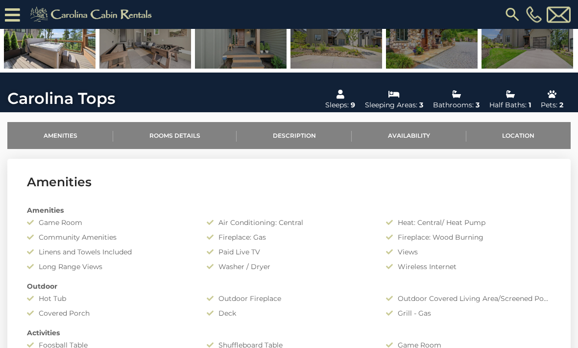
scroll to position [291, 0]
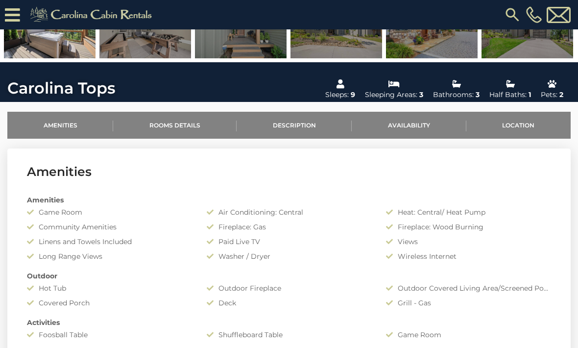
click at [519, 121] on link "Location" at bounding box center [519, 125] width 104 height 27
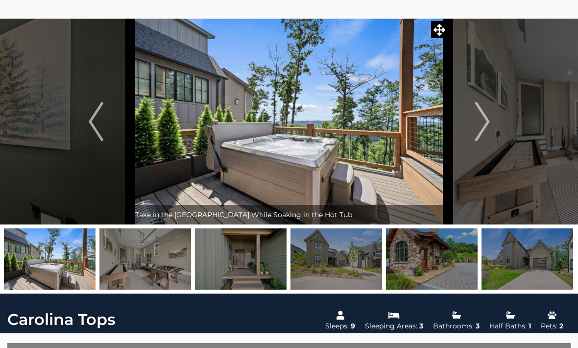
scroll to position [0, 0]
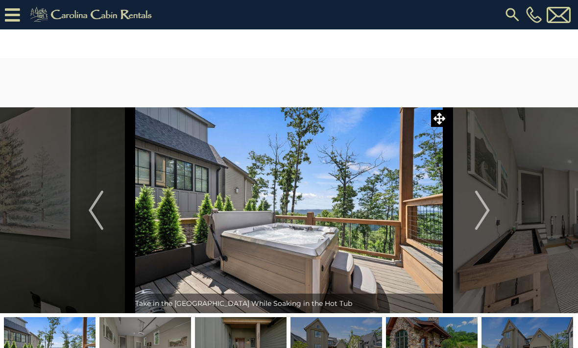
click at [486, 209] on img "Next" at bounding box center [482, 210] width 15 height 39
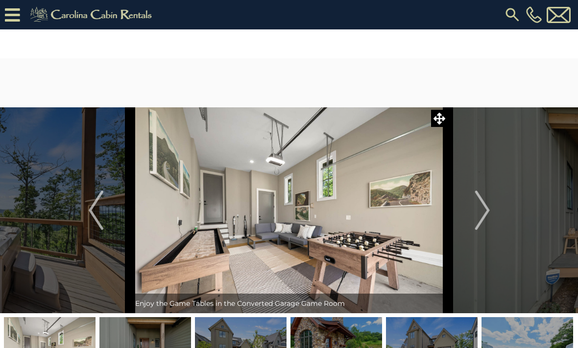
click at [95, 212] on img "Previous" at bounding box center [96, 210] width 15 height 39
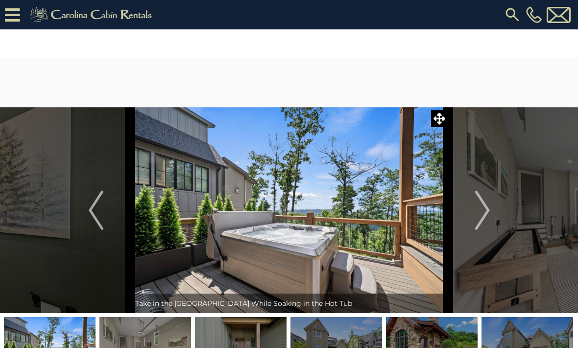
click at [173, 345] on img at bounding box center [146, 347] width 92 height 61
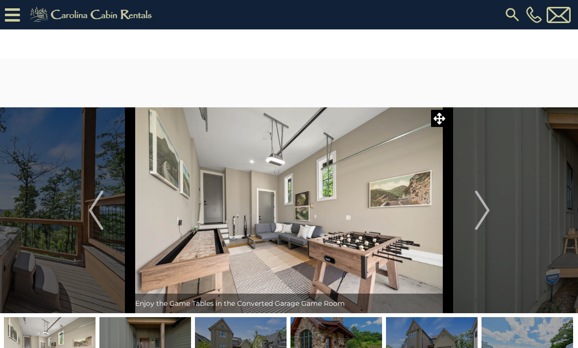
click at [477, 212] on img "Next" at bounding box center [482, 210] width 15 height 39
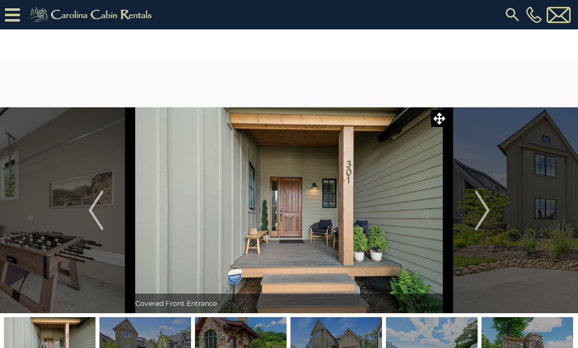
click at [487, 209] on img "Next" at bounding box center [482, 210] width 15 height 39
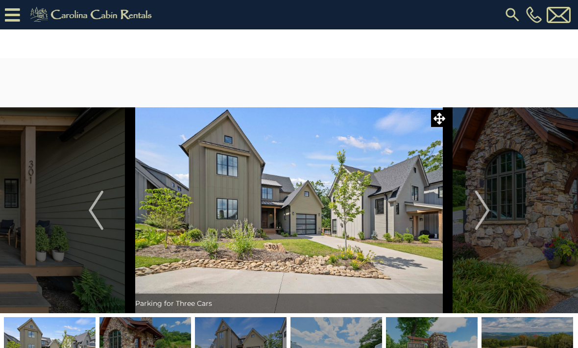
click at [485, 210] on img "Next" at bounding box center [482, 210] width 15 height 39
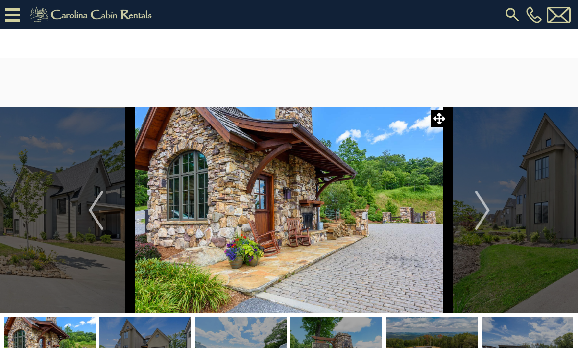
click at [490, 208] on img "Next" at bounding box center [482, 210] width 15 height 39
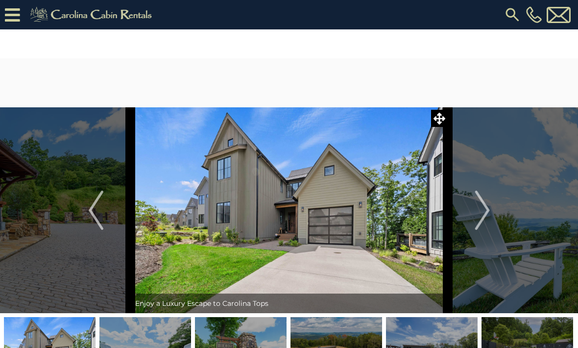
click at [489, 211] on img "Next" at bounding box center [482, 210] width 15 height 39
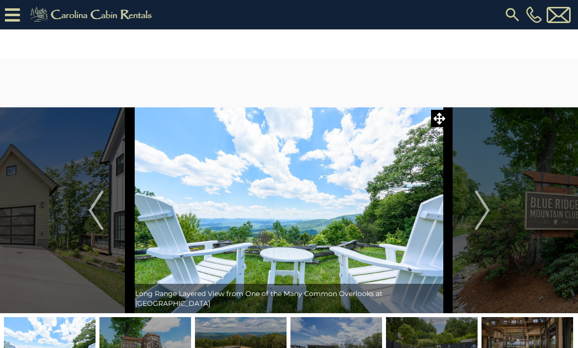
click at [492, 207] on button "Next" at bounding box center [483, 210] width 69 height 206
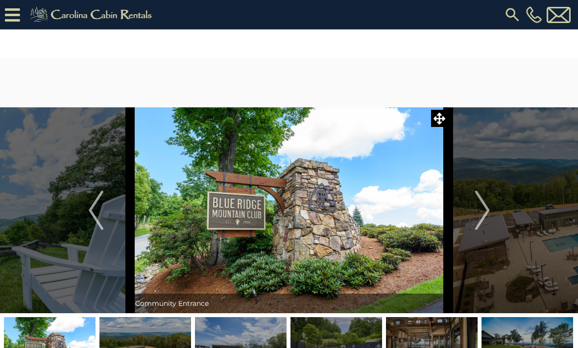
click at [489, 210] on img "Next" at bounding box center [482, 210] width 15 height 39
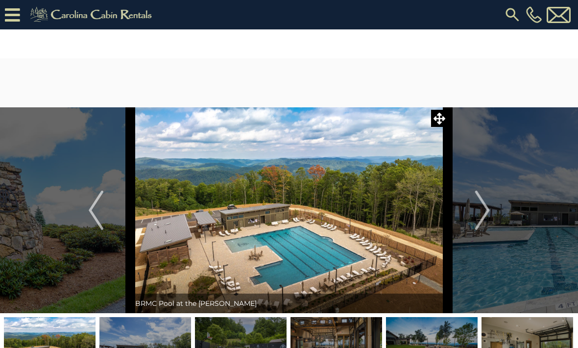
click at [491, 212] on button "Next" at bounding box center [483, 210] width 69 height 206
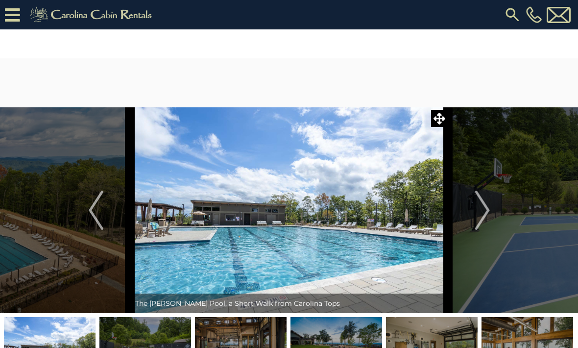
click at [491, 209] on button "Next" at bounding box center [483, 210] width 69 height 206
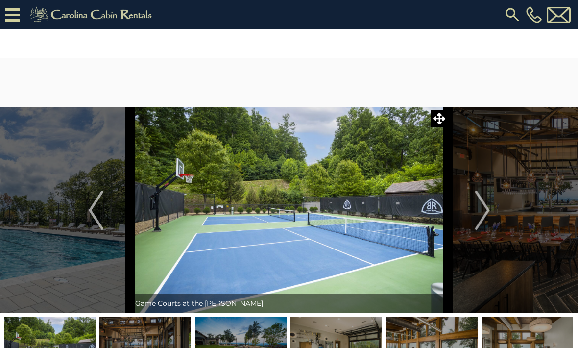
click at [493, 210] on button "Next" at bounding box center [483, 210] width 69 height 206
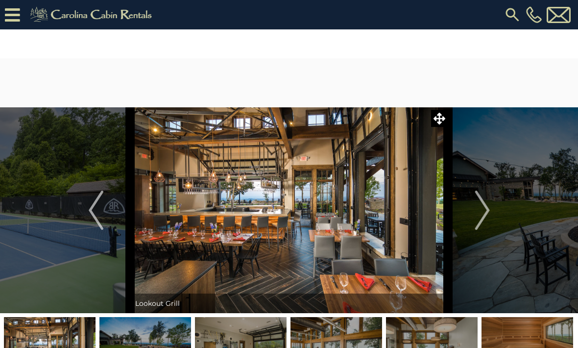
click at [489, 208] on img "Next" at bounding box center [482, 210] width 15 height 39
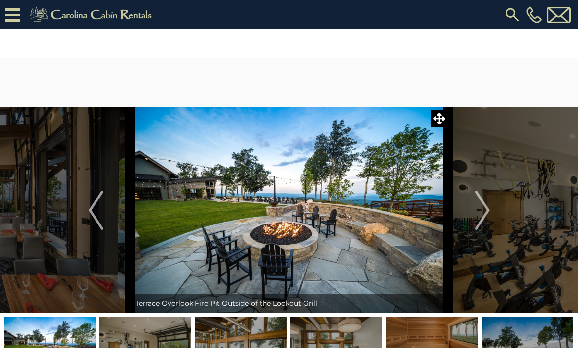
click at [491, 211] on button "Next" at bounding box center [483, 210] width 69 height 206
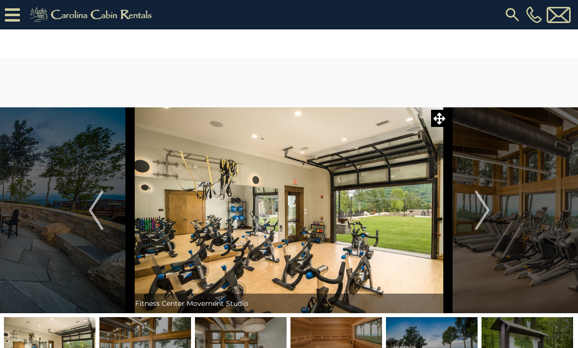
click at [492, 208] on button "Next" at bounding box center [483, 210] width 69 height 206
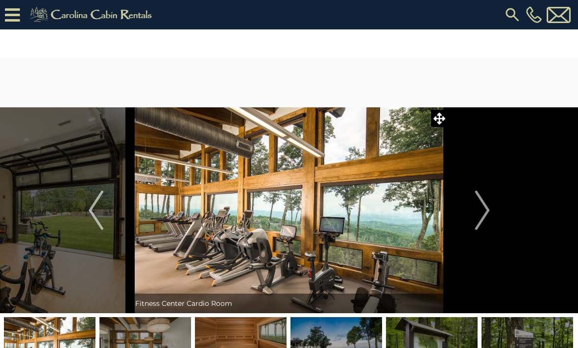
click at [497, 210] on button "Next" at bounding box center [483, 210] width 69 height 206
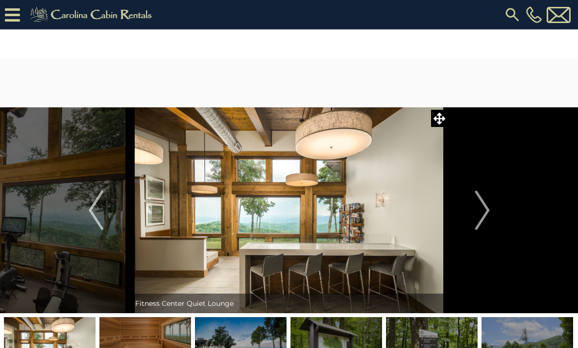
click at [497, 207] on button "Next" at bounding box center [483, 210] width 69 height 206
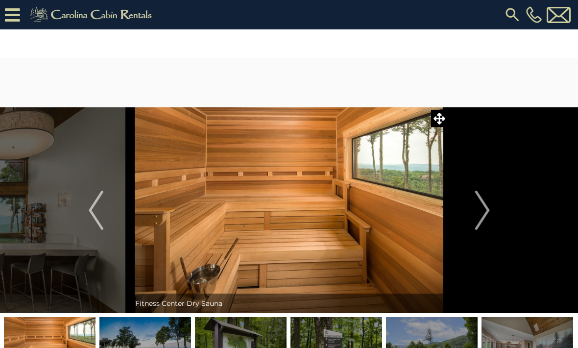
click at [491, 207] on button "Next" at bounding box center [483, 210] width 69 height 206
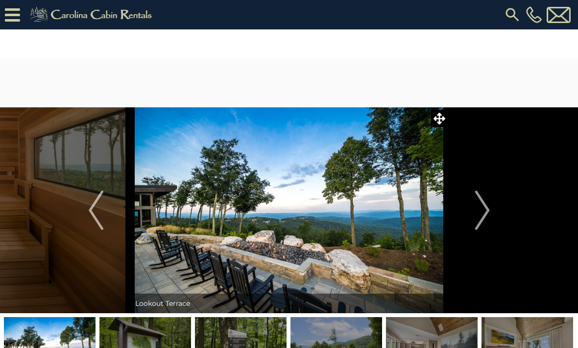
click at [488, 207] on img "Next" at bounding box center [482, 210] width 15 height 39
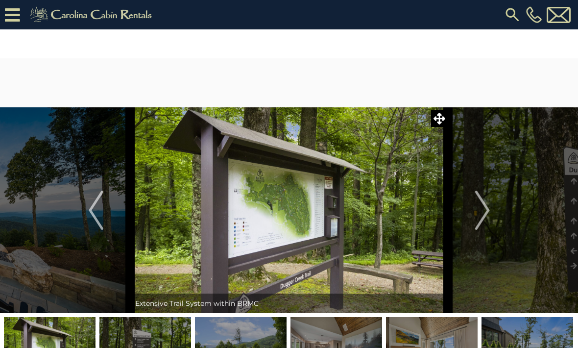
click at [490, 209] on img "Next" at bounding box center [482, 210] width 15 height 39
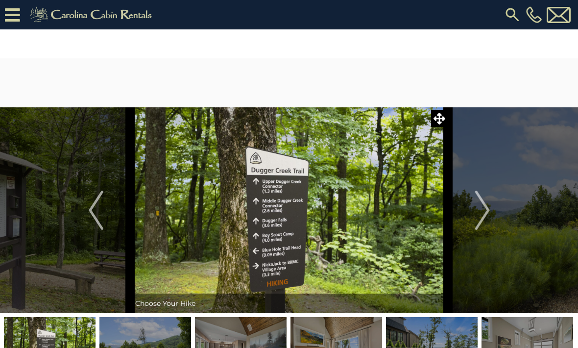
click at [486, 208] on img "Next" at bounding box center [482, 210] width 15 height 39
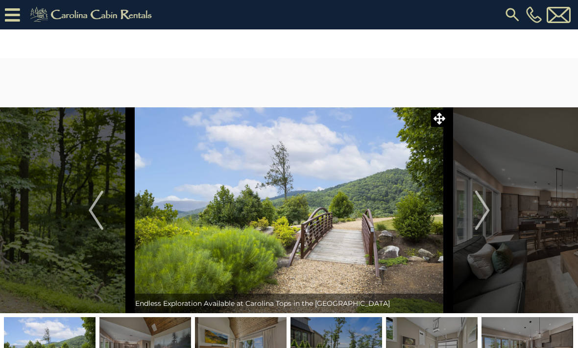
click at [489, 209] on img "Next" at bounding box center [482, 210] width 15 height 39
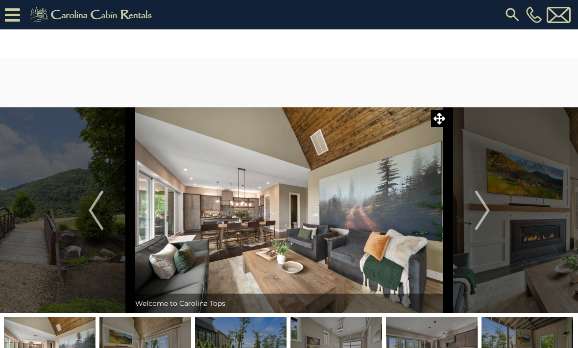
click at [490, 210] on img "Next" at bounding box center [482, 210] width 15 height 39
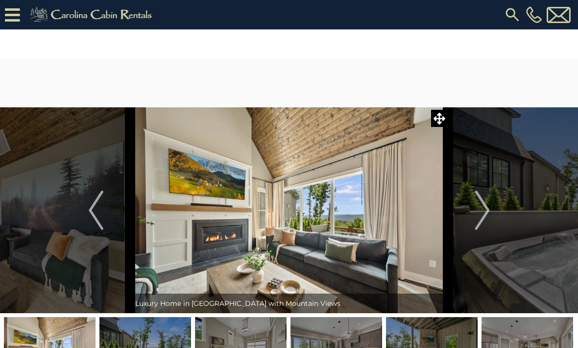
click at [488, 213] on img "Next" at bounding box center [482, 210] width 15 height 39
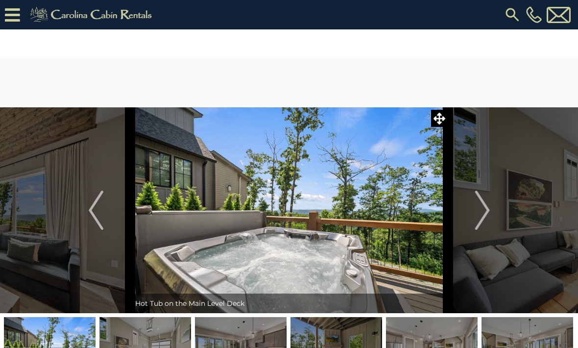
click at [490, 210] on img "Next" at bounding box center [482, 210] width 15 height 39
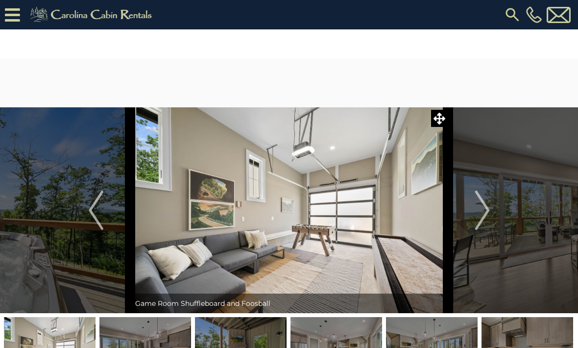
click at [494, 207] on button "Next" at bounding box center [483, 210] width 69 height 206
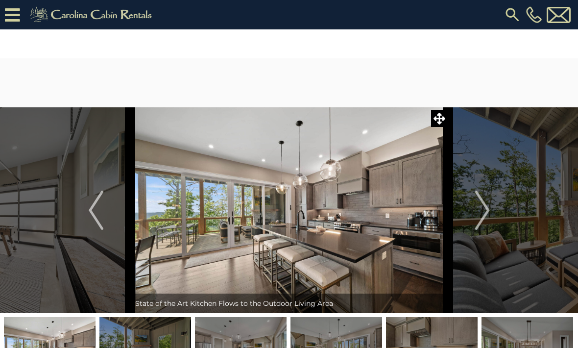
click at [492, 211] on button "Next" at bounding box center [483, 210] width 69 height 206
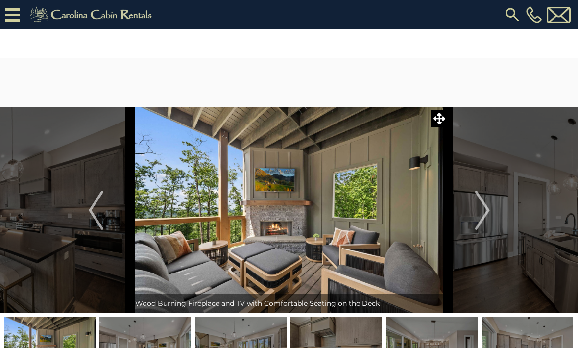
click at [493, 209] on button "Next" at bounding box center [483, 210] width 69 height 206
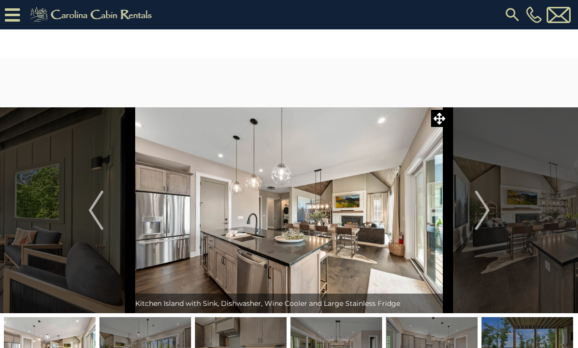
click at [494, 210] on button "Next" at bounding box center [483, 210] width 69 height 206
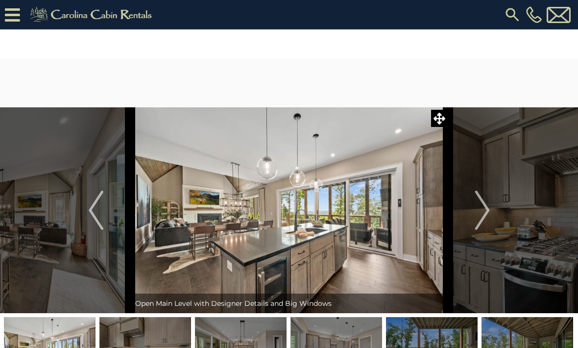
click at [493, 211] on button "Next" at bounding box center [483, 210] width 69 height 206
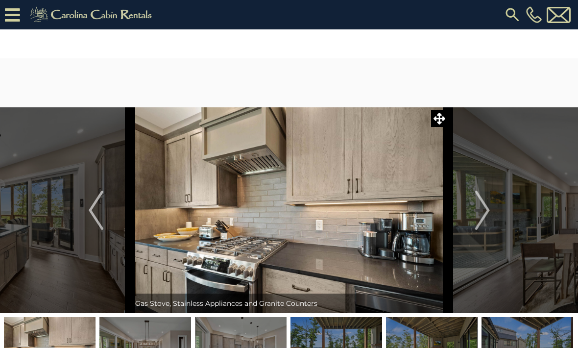
click at [492, 209] on button "Next" at bounding box center [483, 210] width 69 height 206
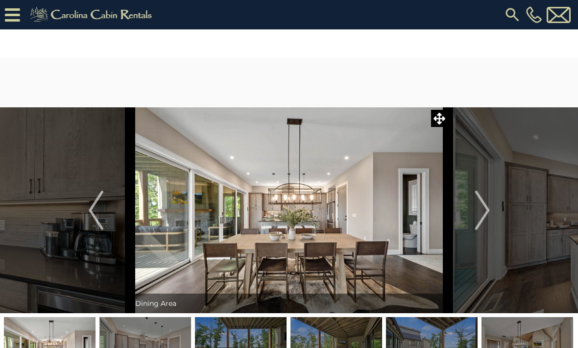
click at [494, 207] on button "Next" at bounding box center [483, 210] width 69 height 206
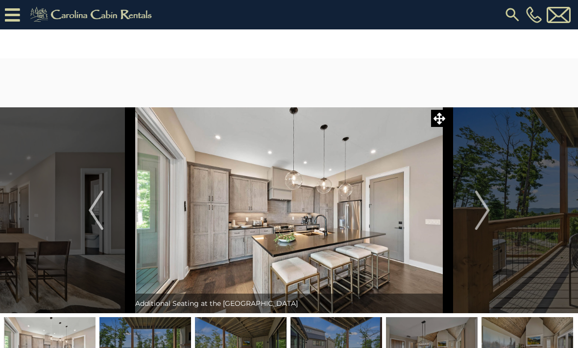
click at [492, 210] on button "Next" at bounding box center [483, 210] width 69 height 206
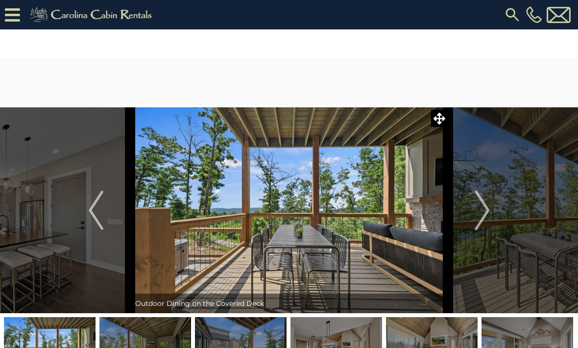
click at [494, 209] on button "Next" at bounding box center [483, 210] width 69 height 206
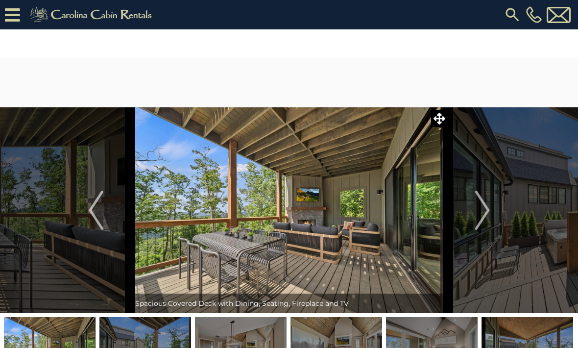
click at [493, 212] on button "Next" at bounding box center [483, 210] width 69 height 206
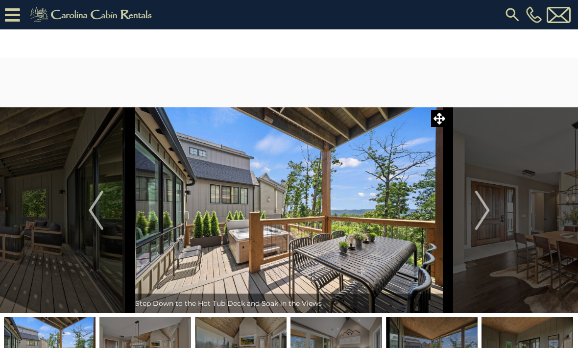
click at [491, 211] on button "Next" at bounding box center [483, 210] width 69 height 206
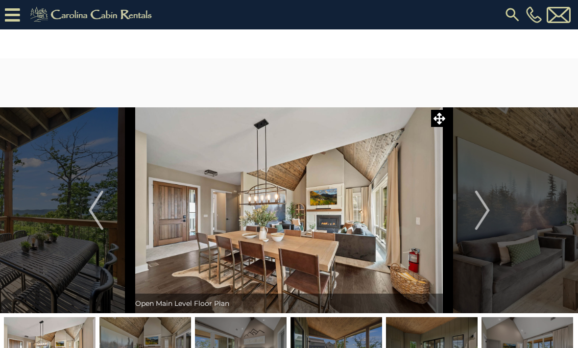
click at [493, 212] on button "Next" at bounding box center [483, 210] width 69 height 206
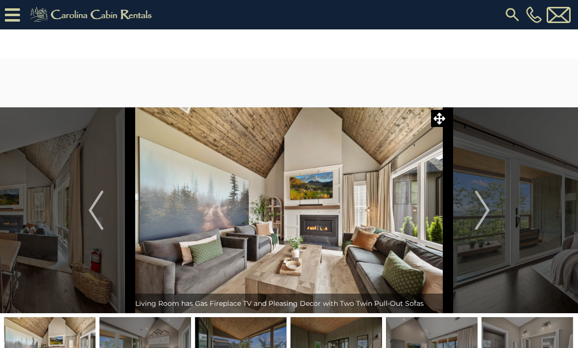
click at [493, 208] on button "Next" at bounding box center [483, 210] width 69 height 206
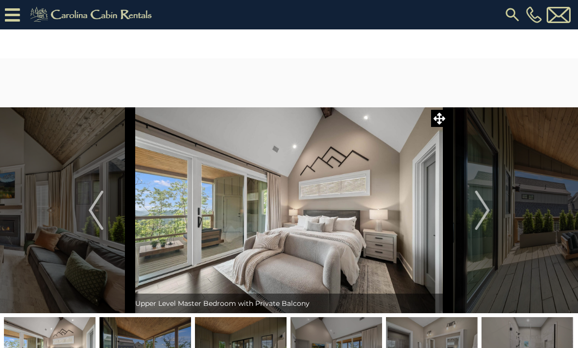
click at [494, 207] on button "Next" at bounding box center [483, 210] width 69 height 206
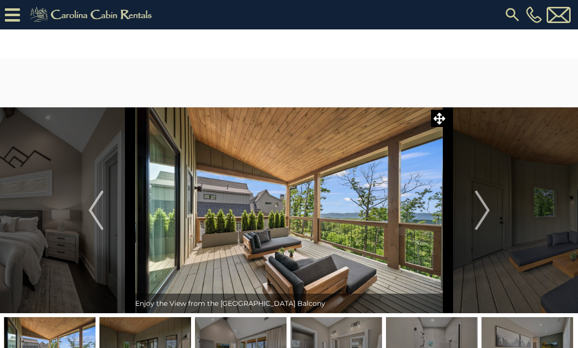
click at [494, 210] on button "Next" at bounding box center [483, 210] width 69 height 206
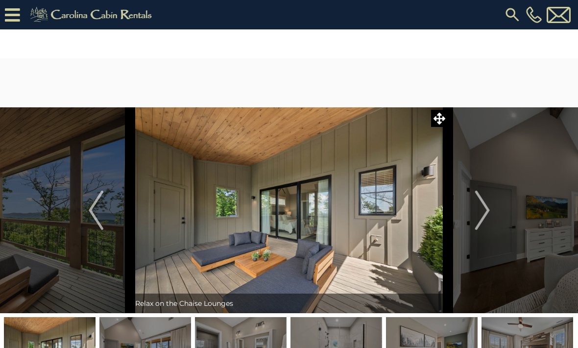
click at [494, 210] on button "Next" at bounding box center [483, 210] width 69 height 206
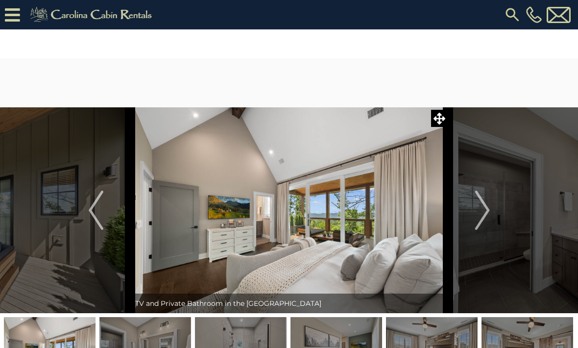
click at [495, 206] on button "Next" at bounding box center [483, 210] width 69 height 206
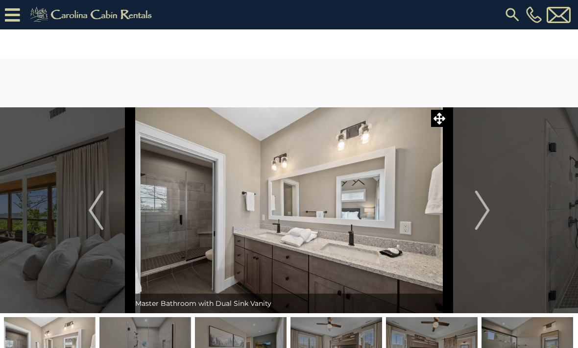
click at [491, 211] on button "Next" at bounding box center [483, 210] width 69 height 206
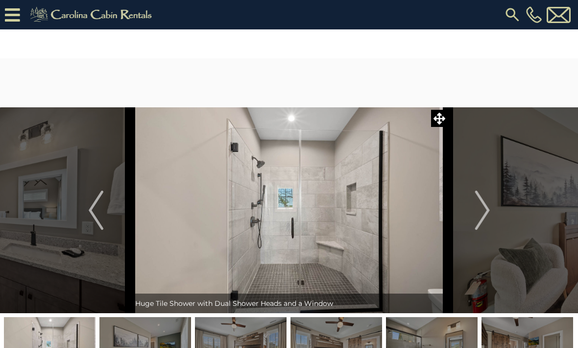
click at [492, 211] on button "Next" at bounding box center [483, 210] width 69 height 206
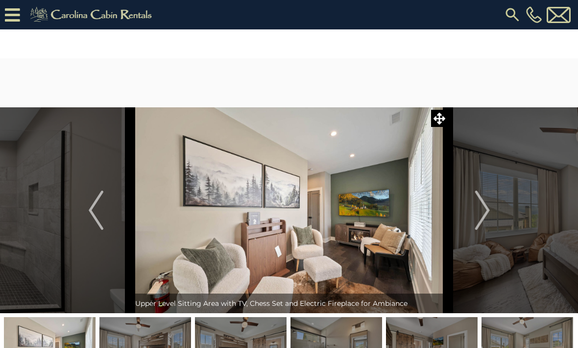
click at [494, 209] on button "Next" at bounding box center [483, 210] width 69 height 206
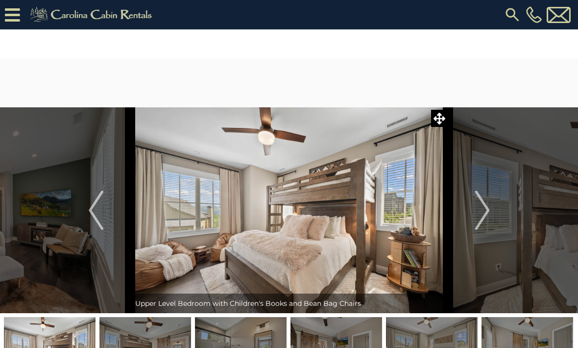
click at [495, 207] on button "Next" at bounding box center [483, 210] width 69 height 206
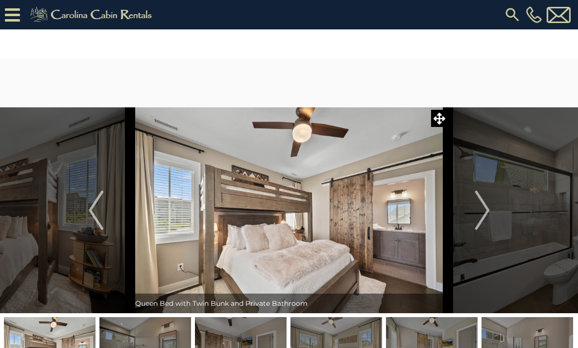
click at [492, 210] on button "Next" at bounding box center [483, 210] width 69 height 206
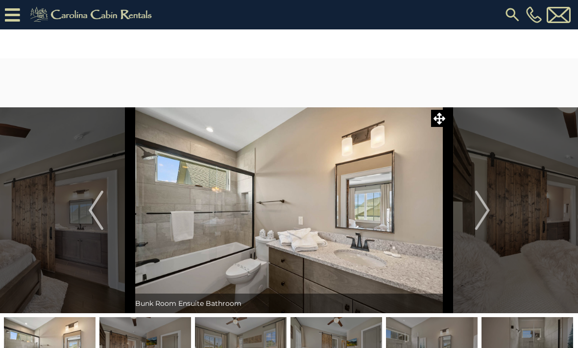
click at [492, 207] on button "Next" at bounding box center [483, 210] width 69 height 206
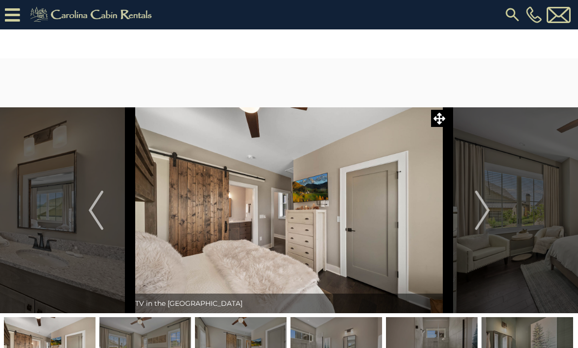
click at [493, 209] on button "Next" at bounding box center [483, 210] width 69 height 206
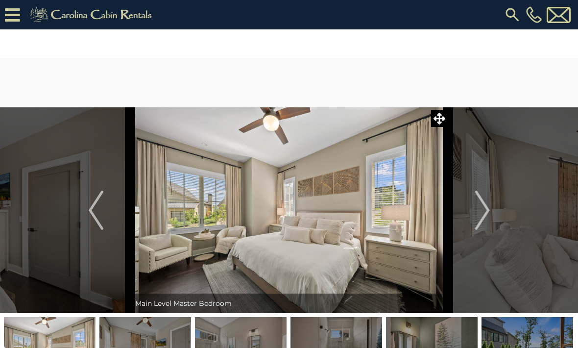
click at [489, 211] on img "Next" at bounding box center [482, 210] width 15 height 39
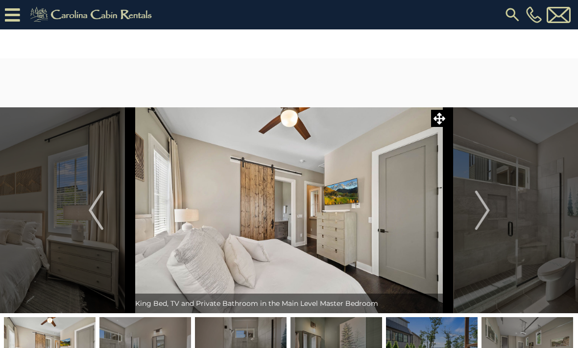
click at [496, 207] on button "Next" at bounding box center [483, 210] width 69 height 206
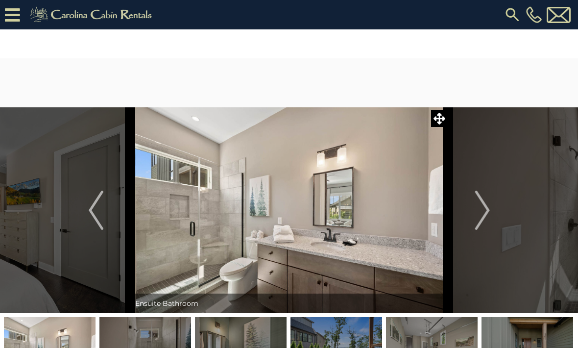
click at [490, 208] on img "Next" at bounding box center [482, 210] width 15 height 39
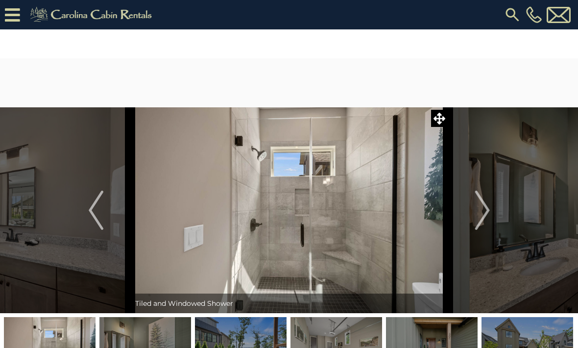
click at [495, 214] on button "Next" at bounding box center [483, 210] width 69 height 206
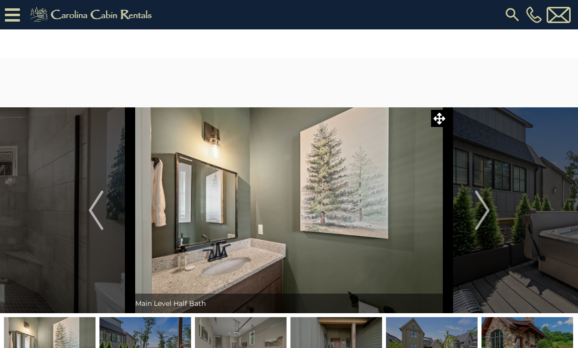
click at [492, 213] on button "Next" at bounding box center [483, 210] width 69 height 206
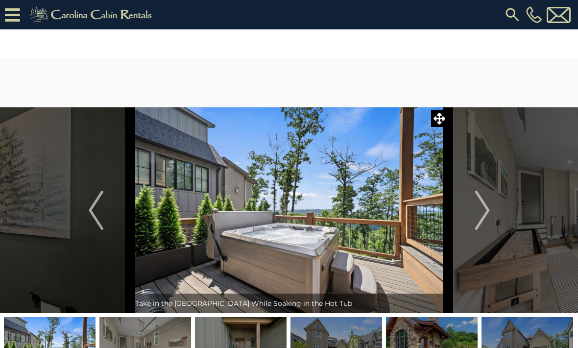
click at [491, 208] on button "Next" at bounding box center [483, 210] width 69 height 206
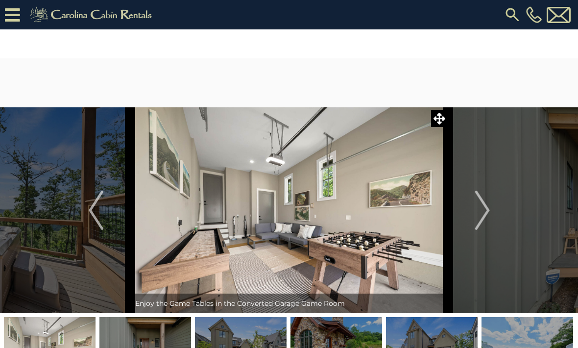
click at [494, 208] on button "Next" at bounding box center [483, 210] width 69 height 206
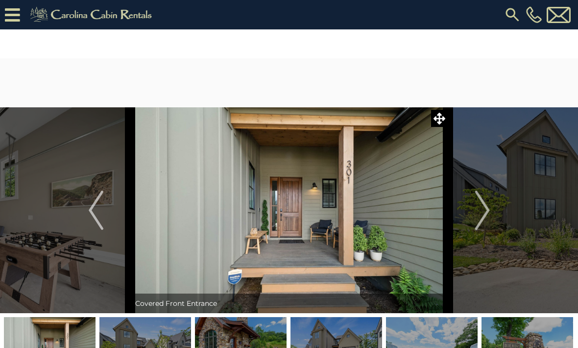
click at [493, 210] on button "Next" at bounding box center [483, 210] width 69 height 206
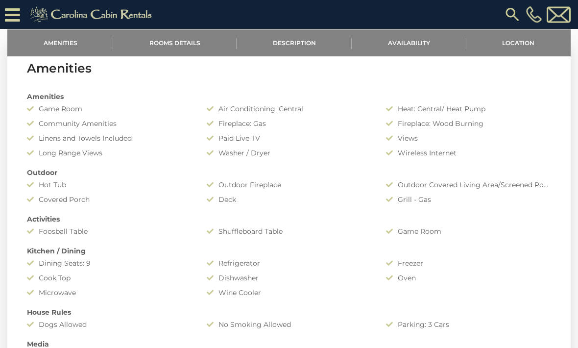
scroll to position [393, 0]
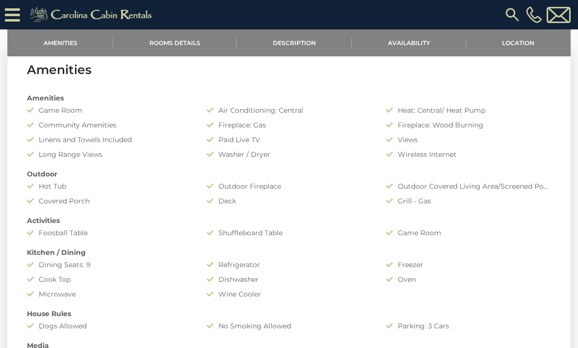
click at [518, 38] on link "Location" at bounding box center [519, 42] width 104 height 27
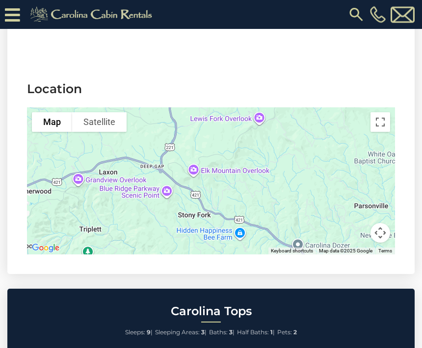
scroll to position [2122, 0]
click at [131, 221] on div at bounding box center [211, 180] width 368 height 147
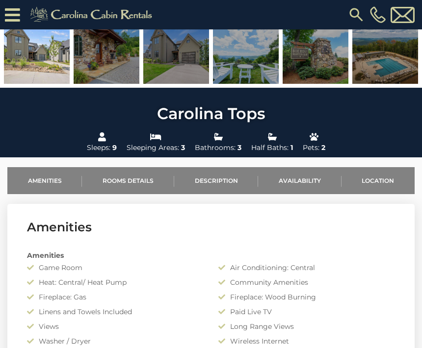
scroll to position [267, 0]
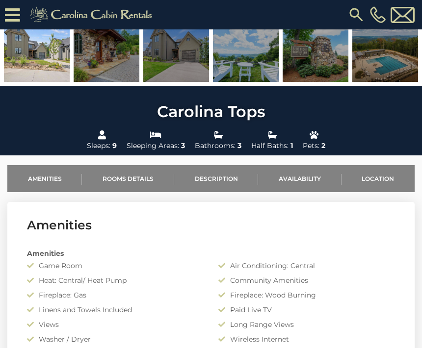
click at [294, 178] on link "Availability" at bounding box center [299, 178] width 83 height 27
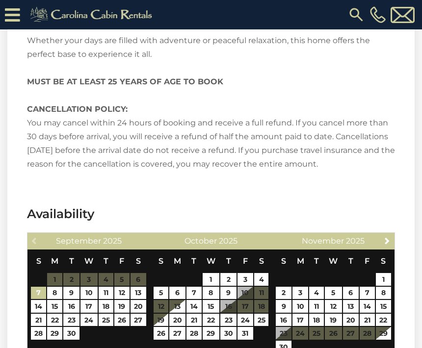
scroll to position [1864, 0]
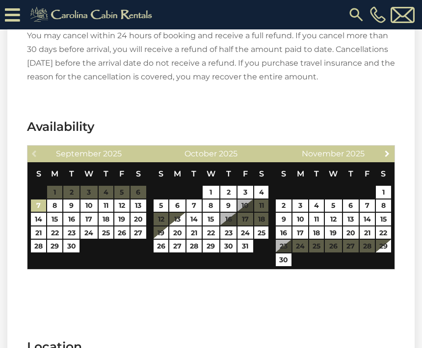
click at [382, 147] on link "Next" at bounding box center [387, 153] width 12 height 12
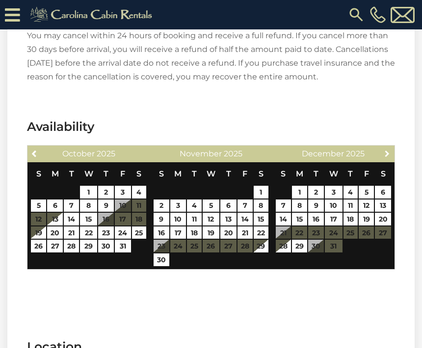
click at [384, 150] on span "Next" at bounding box center [387, 154] width 8 height 8
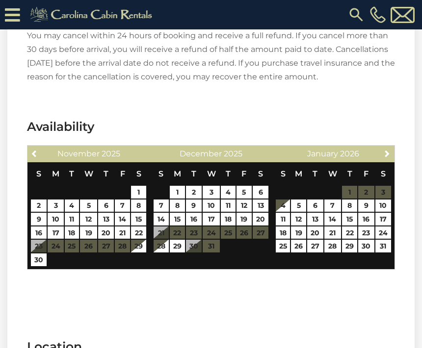
click at [384, 147] on link "Next" at bounding box center [387, 153] width 12 height 12
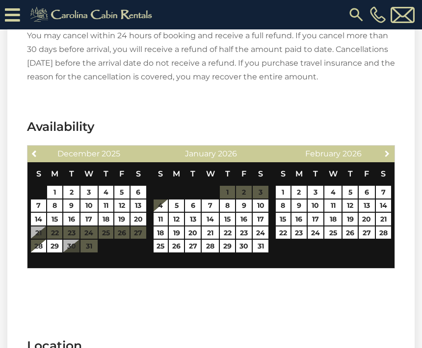
click at [383, 150] on span "Next" at bounding box center [387, 154] width 8 height 8
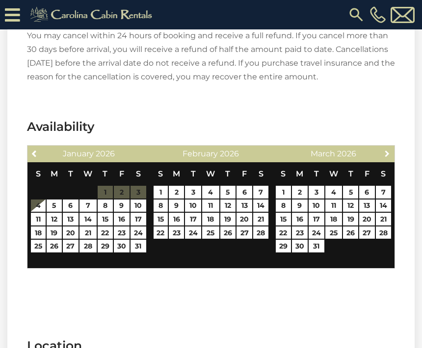
click at [388, 150] on span "Next" at bounding box center [387, 154] width 8 height 8
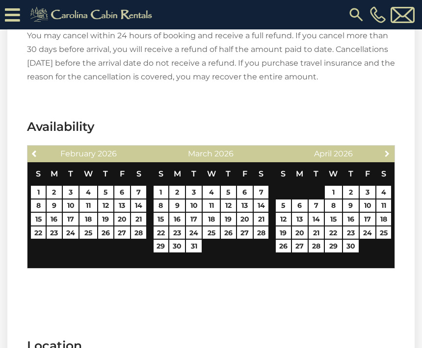
click at [384, 150] on span "Next" at bounding box center [387, 154] width 8 height 8
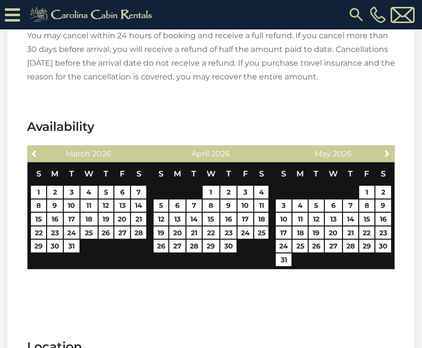
click at [380, 146] on div "Next May 2026" at bounding box center [333, 154] width 122 height 17
click at [384, 150] on span "Next" at bounding box center [387, 154] width 8 height 8
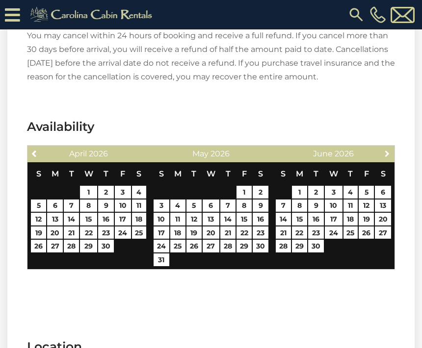
click at [384, 150] on span "Next" at bounding box center [387, 154] width 8 height 8
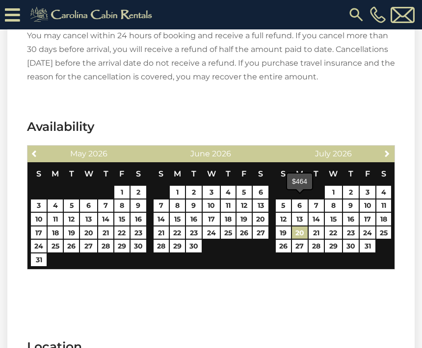
click at [296, 226] on link "20" at bounding box center [300, 232] width 16 height 13
type input "**********"
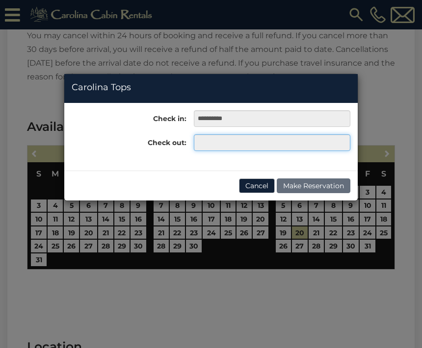
click at [214, 141] on input "text" at bounding box center [272, 142] width 156 height 17
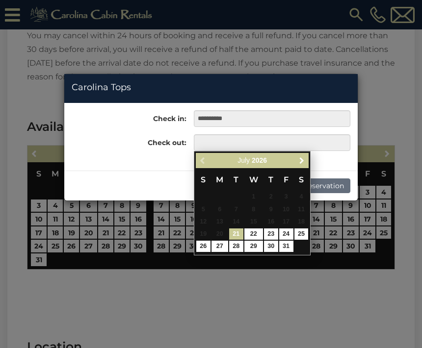
click at [300, 161] on span "Next" at bounding box center [302, 160] width 8 height 8
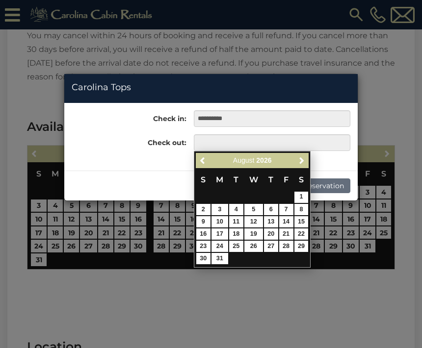
click at [233, 230] on link "18" at bounding box center [236, 233] width 14 height 11
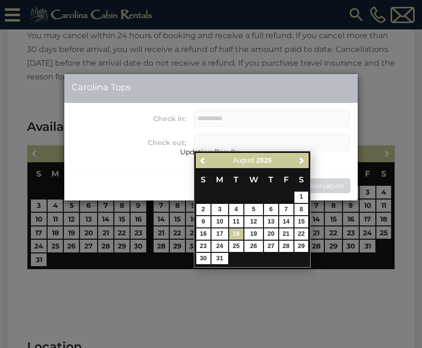
type input "**********"
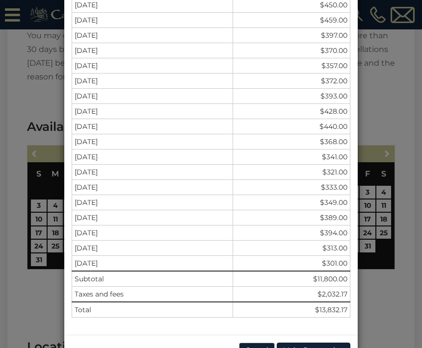
scroll to position [400, 0]
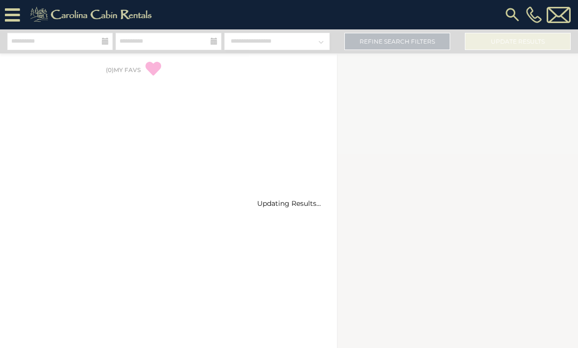
select select "*"
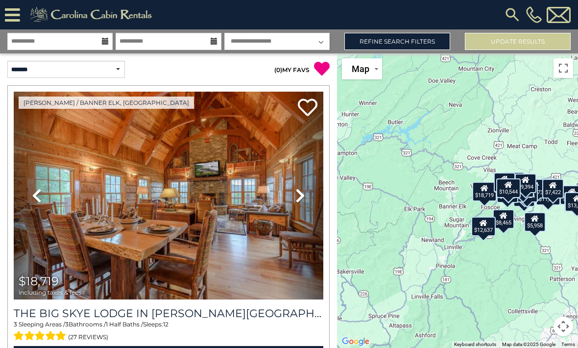
click at [32, 261] on link "Previous" at bounding box center [37, 196] width 47 height 208
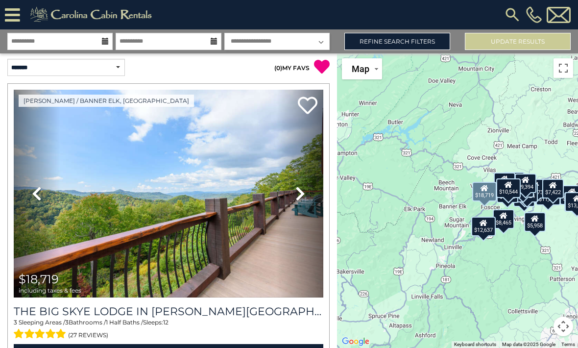
scroll to position [1, 0]
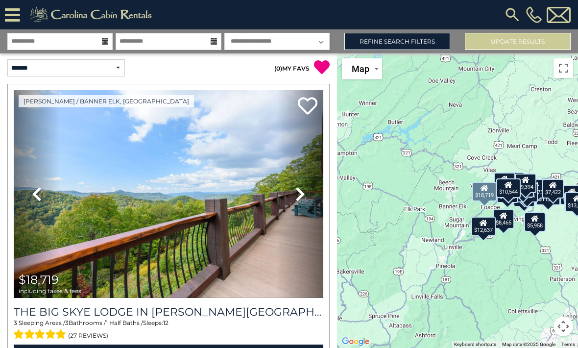
click at [56, 262] on link "Previous" at bounding box center [37, 194] width 47 height 208
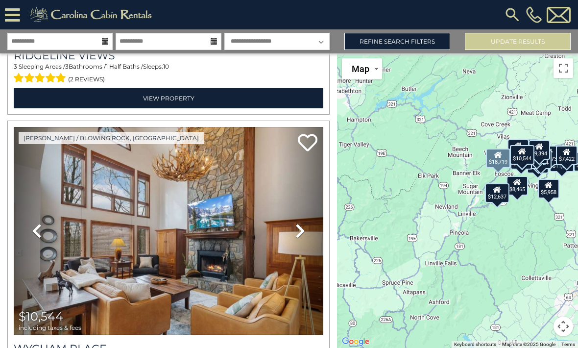
scroll to position [5242, 0]
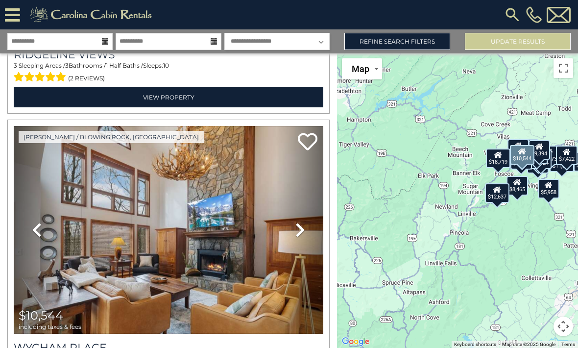
click at [108, 266] on img at bounding box center [169, 230] width 310 height 208
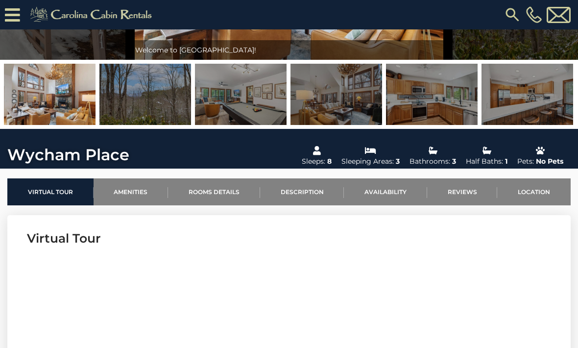
click at [543, 191] on link "Location" at bounding box center [535, 191] width 74 height 27
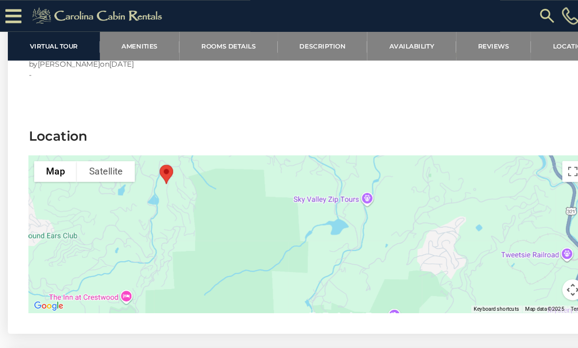
scroll to position [2375, 0]
click at [15, 12] on icon at bounding box center [12, 14] width 15 height 17
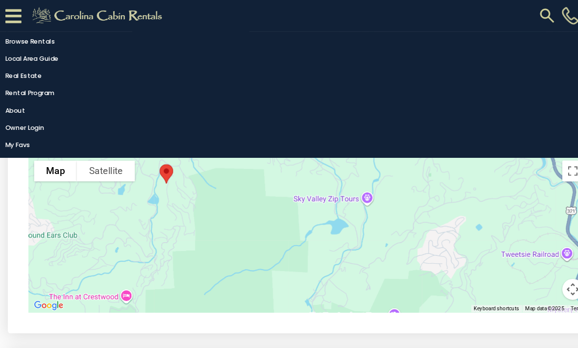
click at [13, 13] on icon at bounding box center [12, 14] width 15 height 17
